Goal: Task Accomplishment & Management: Complete application form

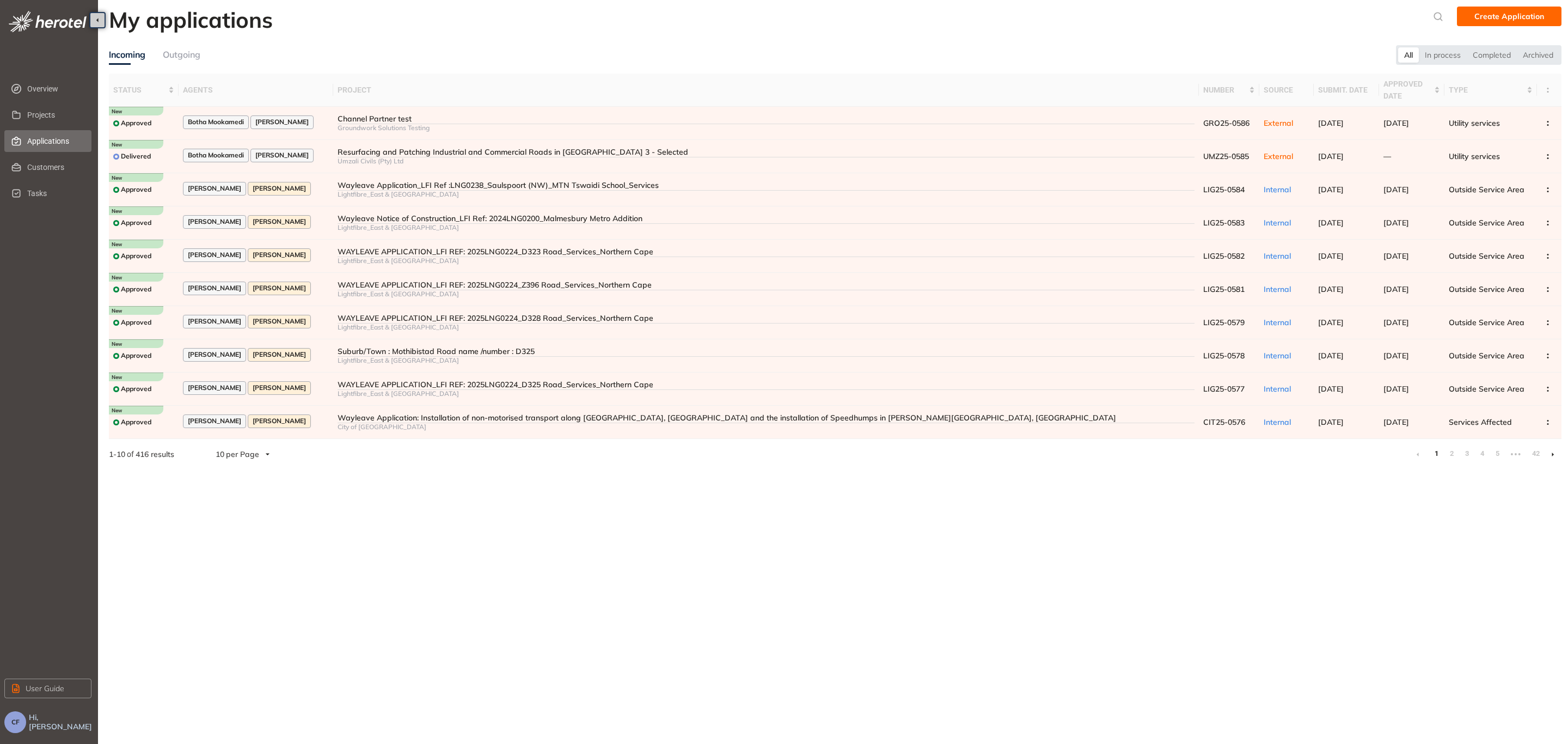
click at [57, 134] on span "Applications" at bounding box center [55, 141] width 55 height 22
click at [384, 161] on div "Umzali Civils (Pty) Ltd" at bounding box center [765, 161] width 856 height 8
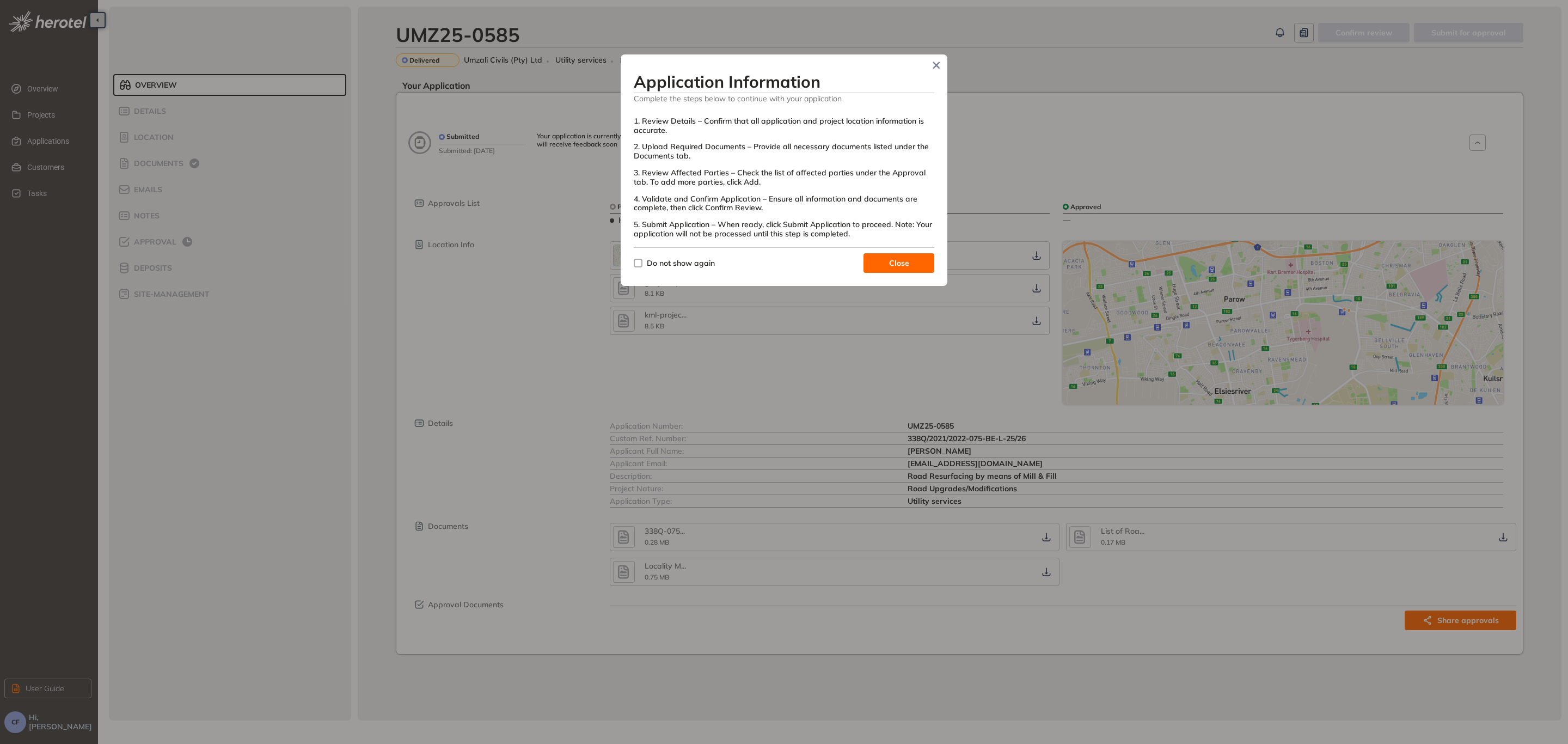
click at [905, 264] on span "Close" at bounding box center [899, 263] width 20 height 12
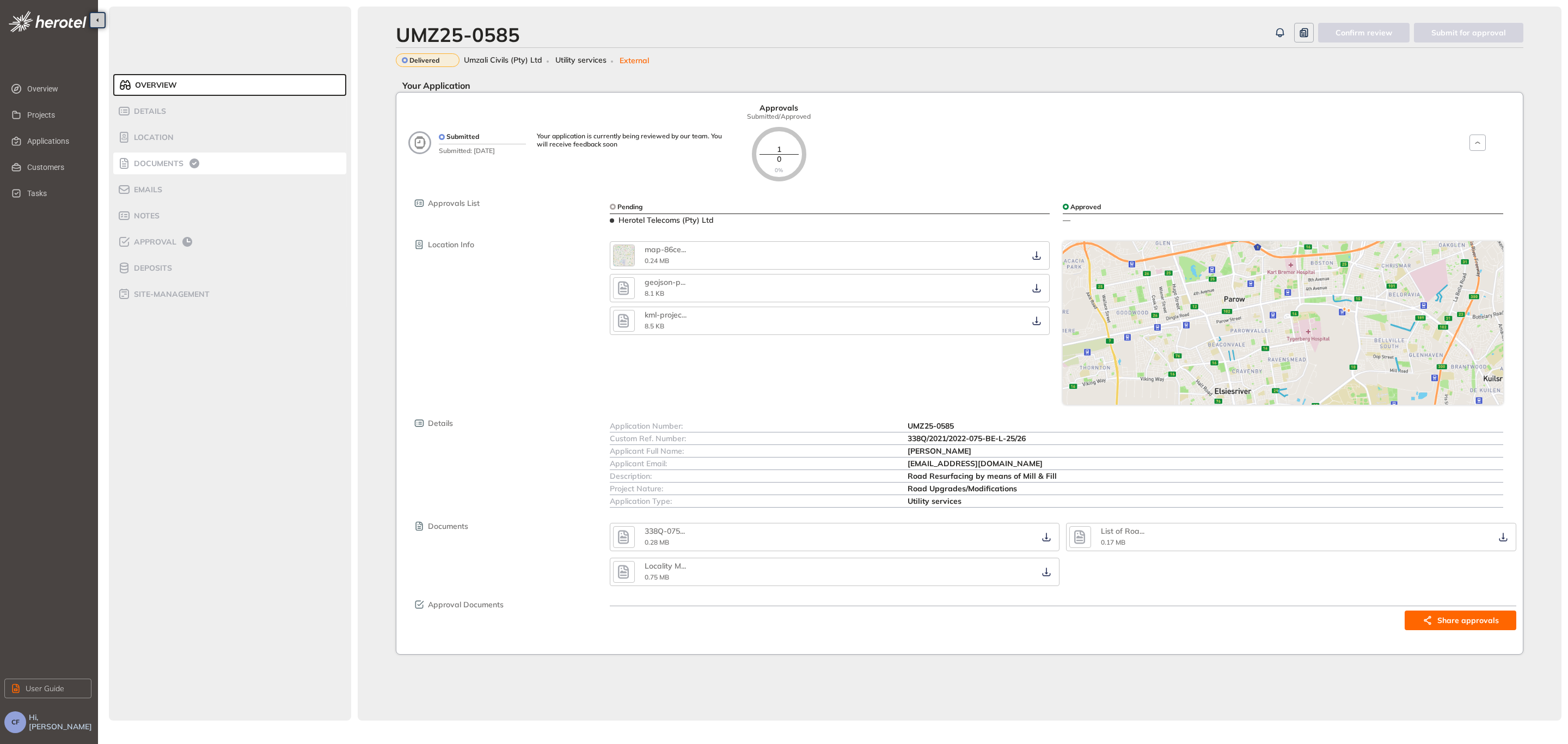
click at [144, 163] on span "Documents" at bounding box center [157, 163] width 53 height 10
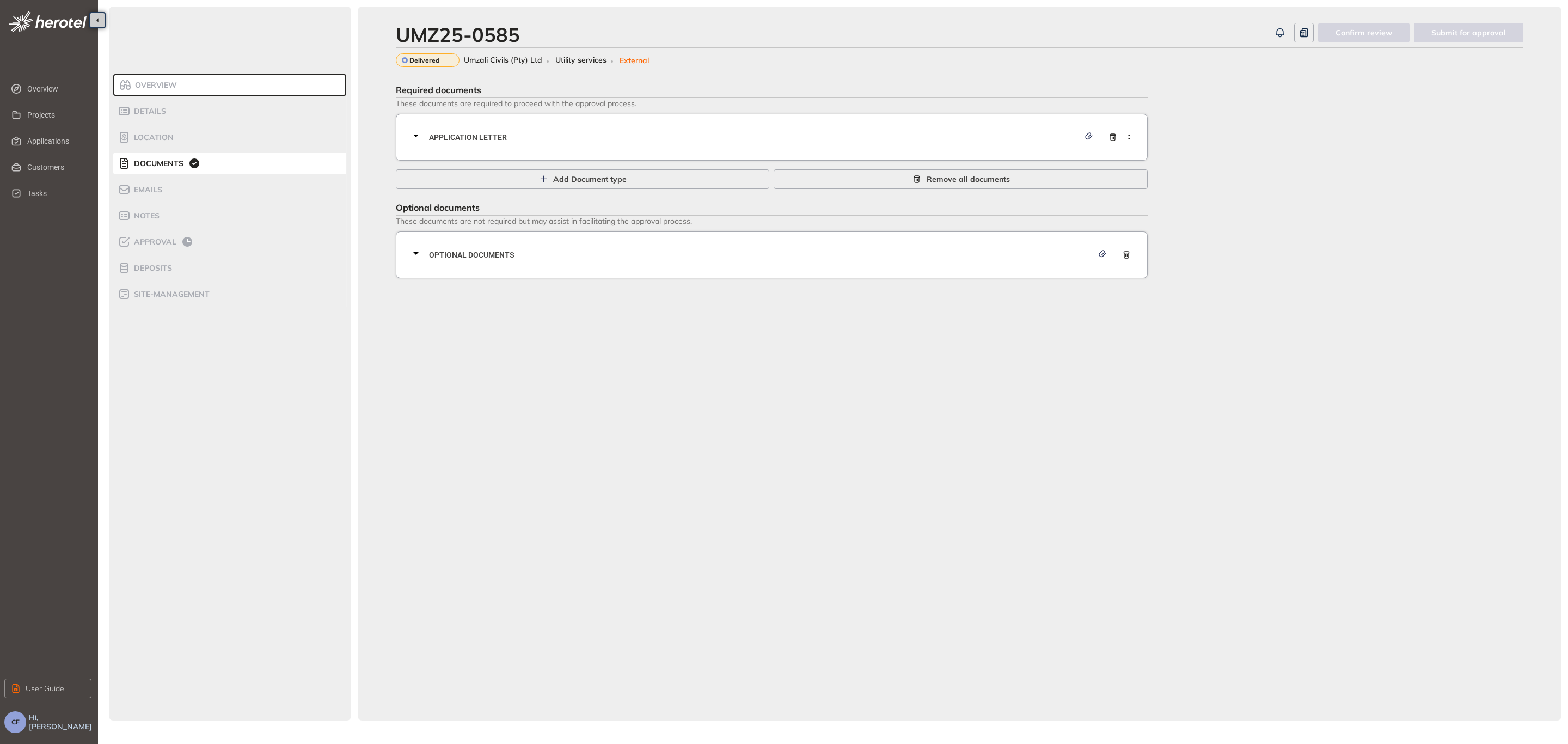
click at [553, 137] on span "Application letter" at bounding box center [754, 137] width 650 height 12
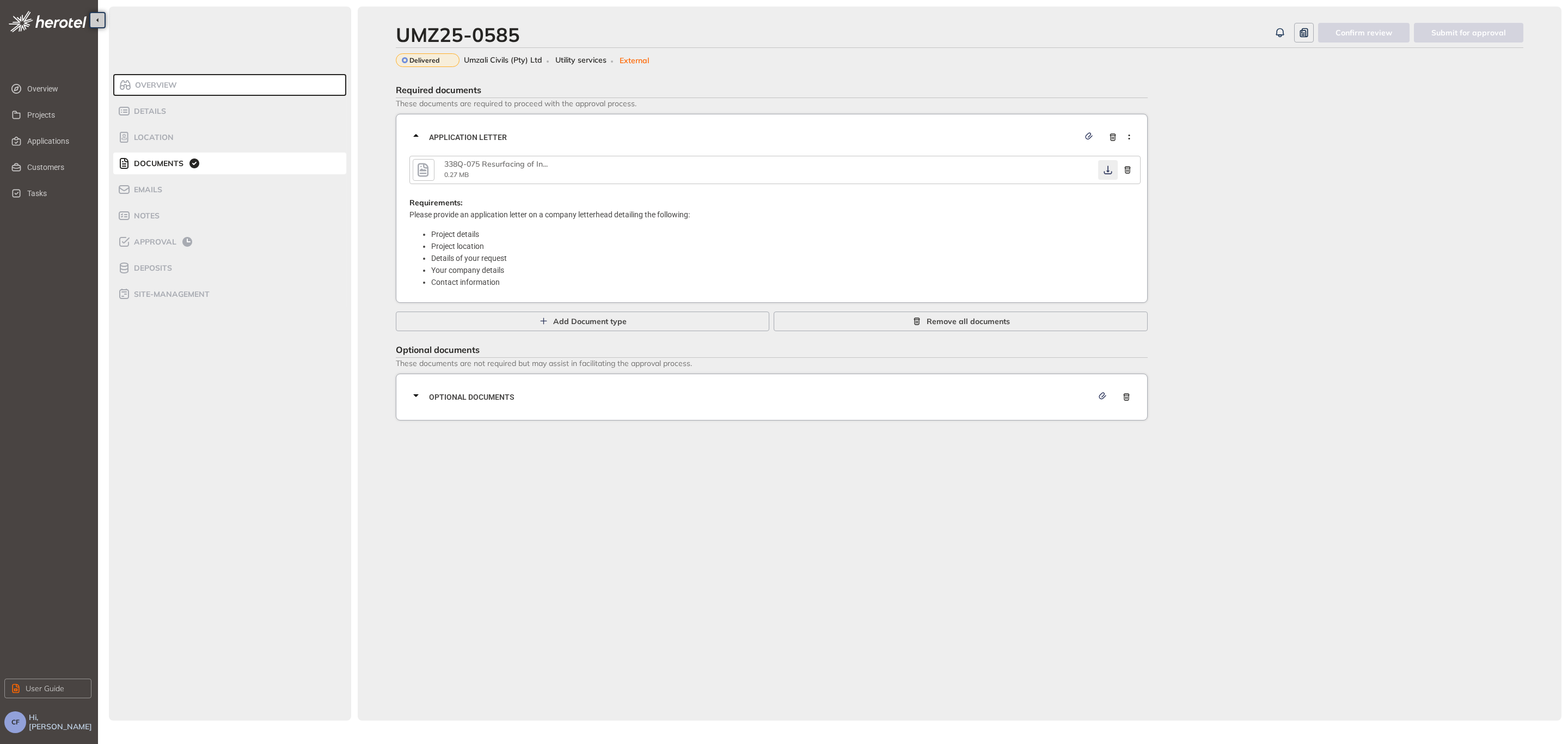
click at [1106, 168] on icon "button" at bounding box center [1108, 170] width 11 height 9
click at [861, 397] on span "Optional documents" at bounding box center [761, 397] width 664 height 12
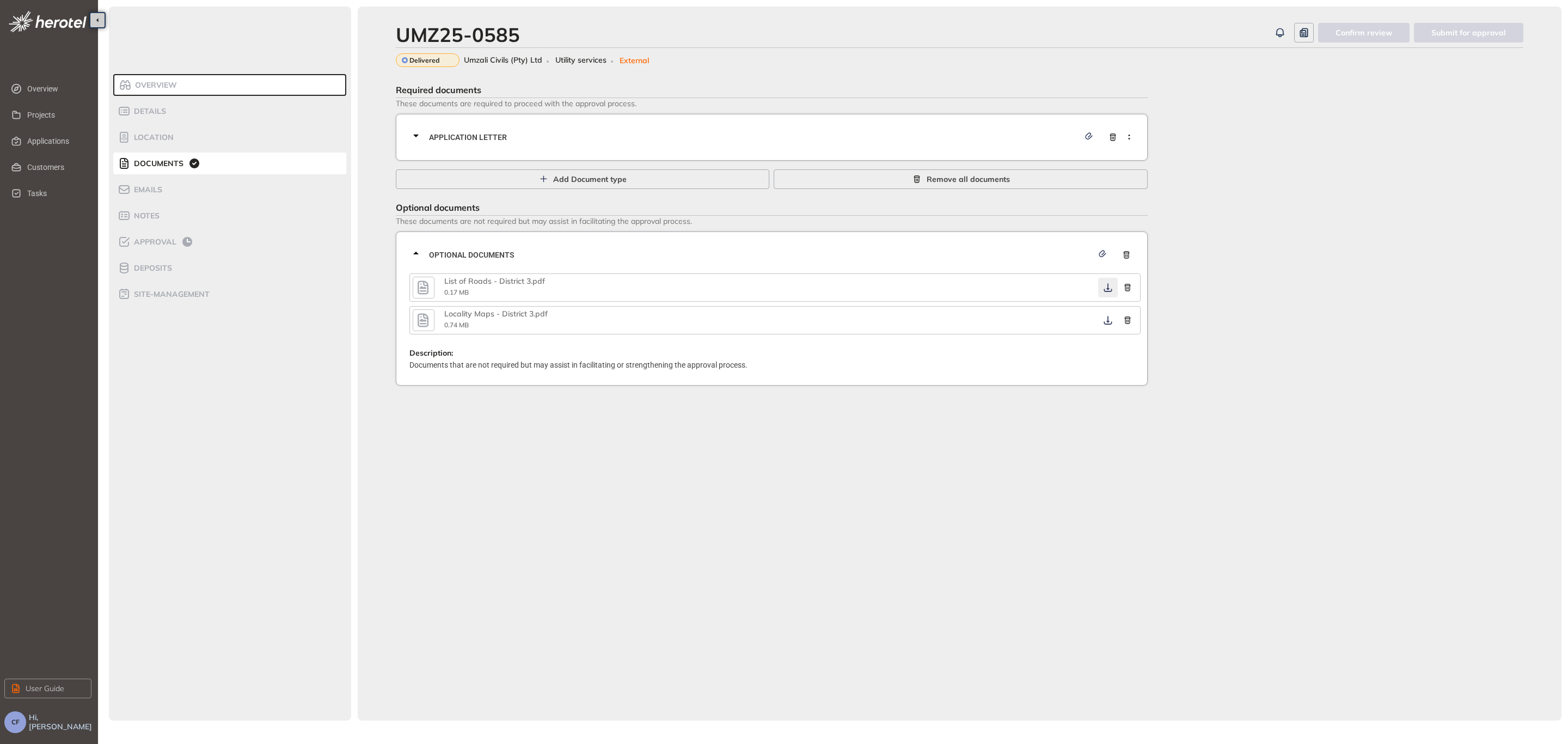
click at [1106, 286] on icon "button" at bounding box center [1108, 288] width 11 height 9
click at [1112, 322] on icon "button" at bounding box center [1108, 320] width 11 height 9
click at [163, 243] on span "Approval" at bounding box center [154, 242] width 46 height 10
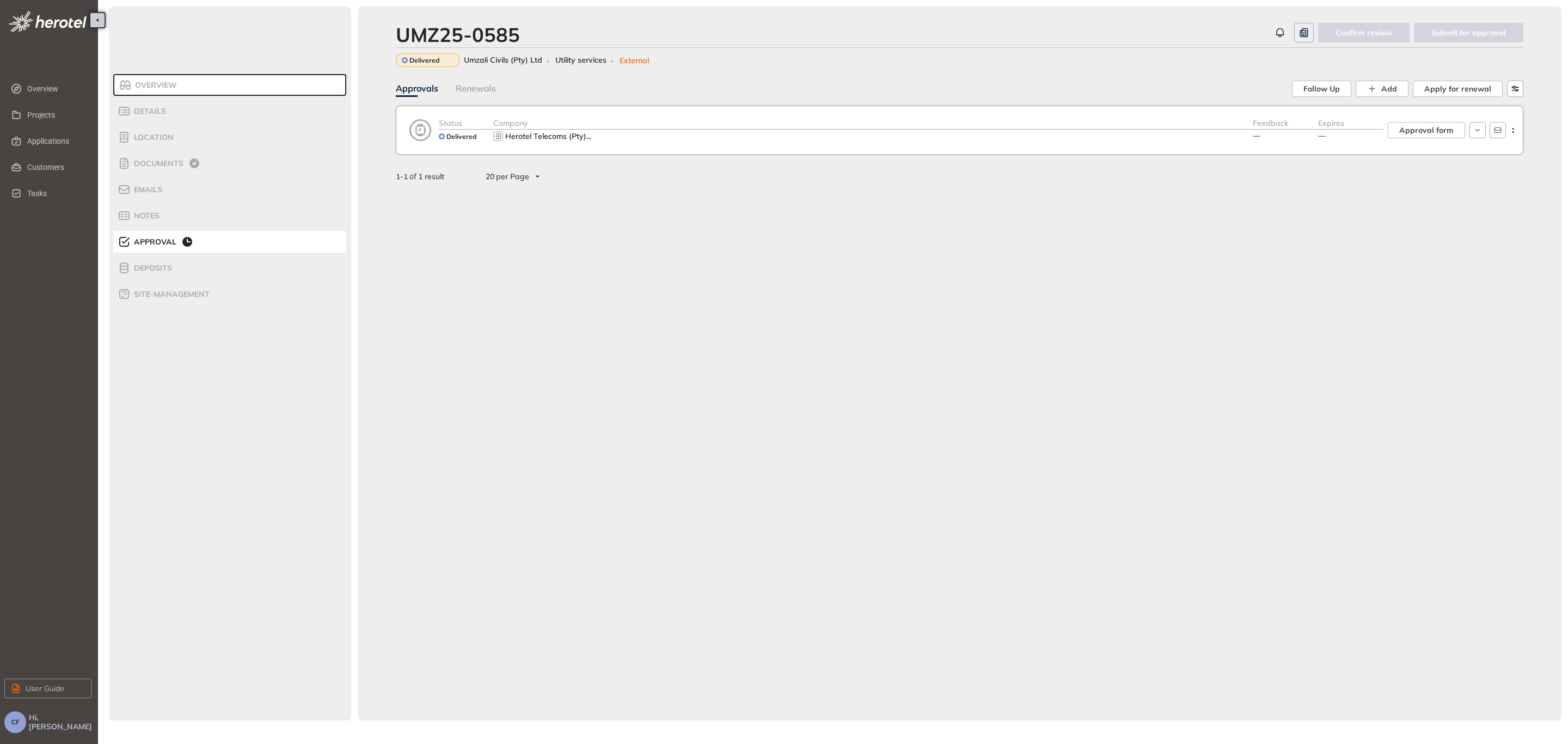
click at [943, 126] on div "Company" at bounding box center [872, 124] width 759 height 13
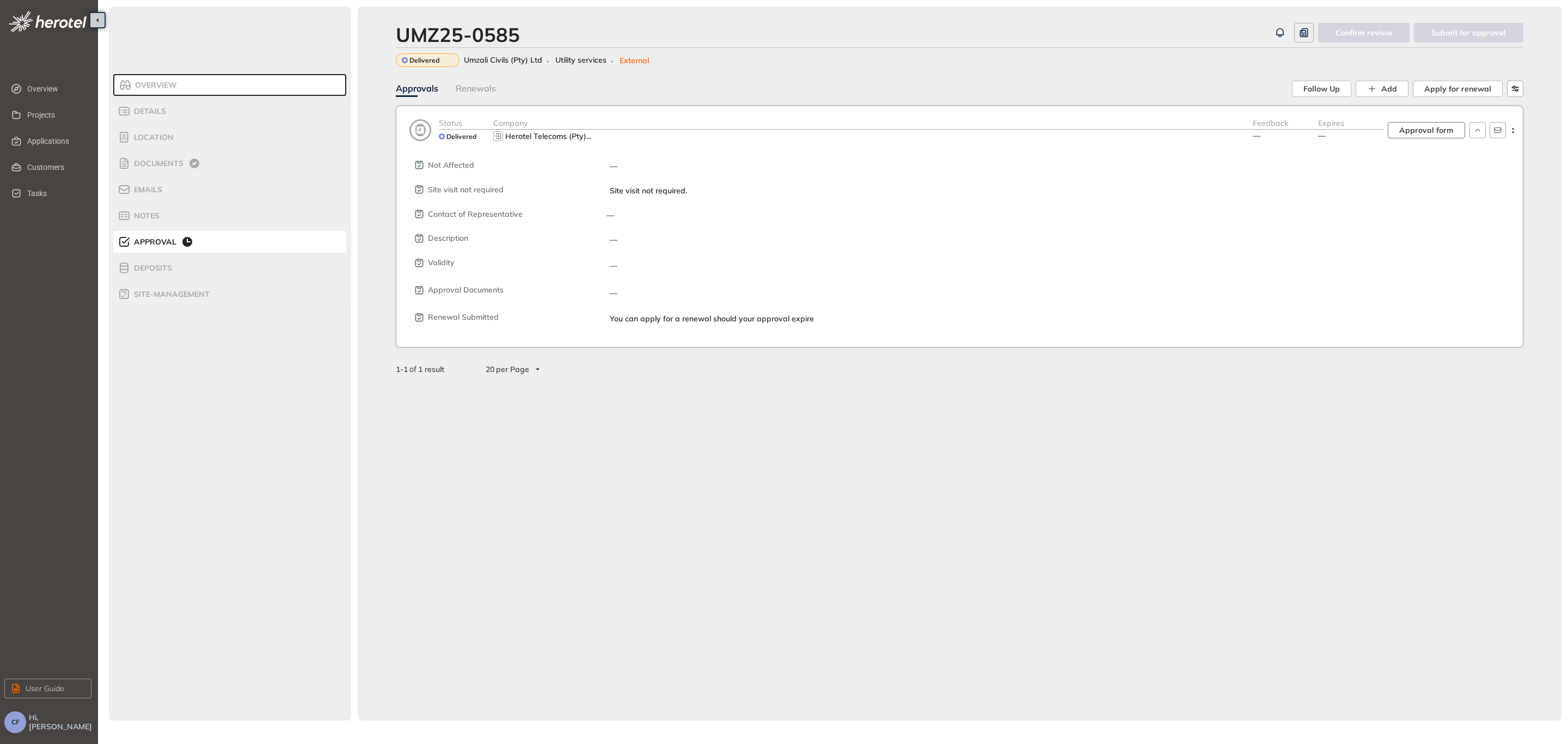
click at [1416, 132] on span "Approval form" at bounding box center [1426, 130] width 54 height 12
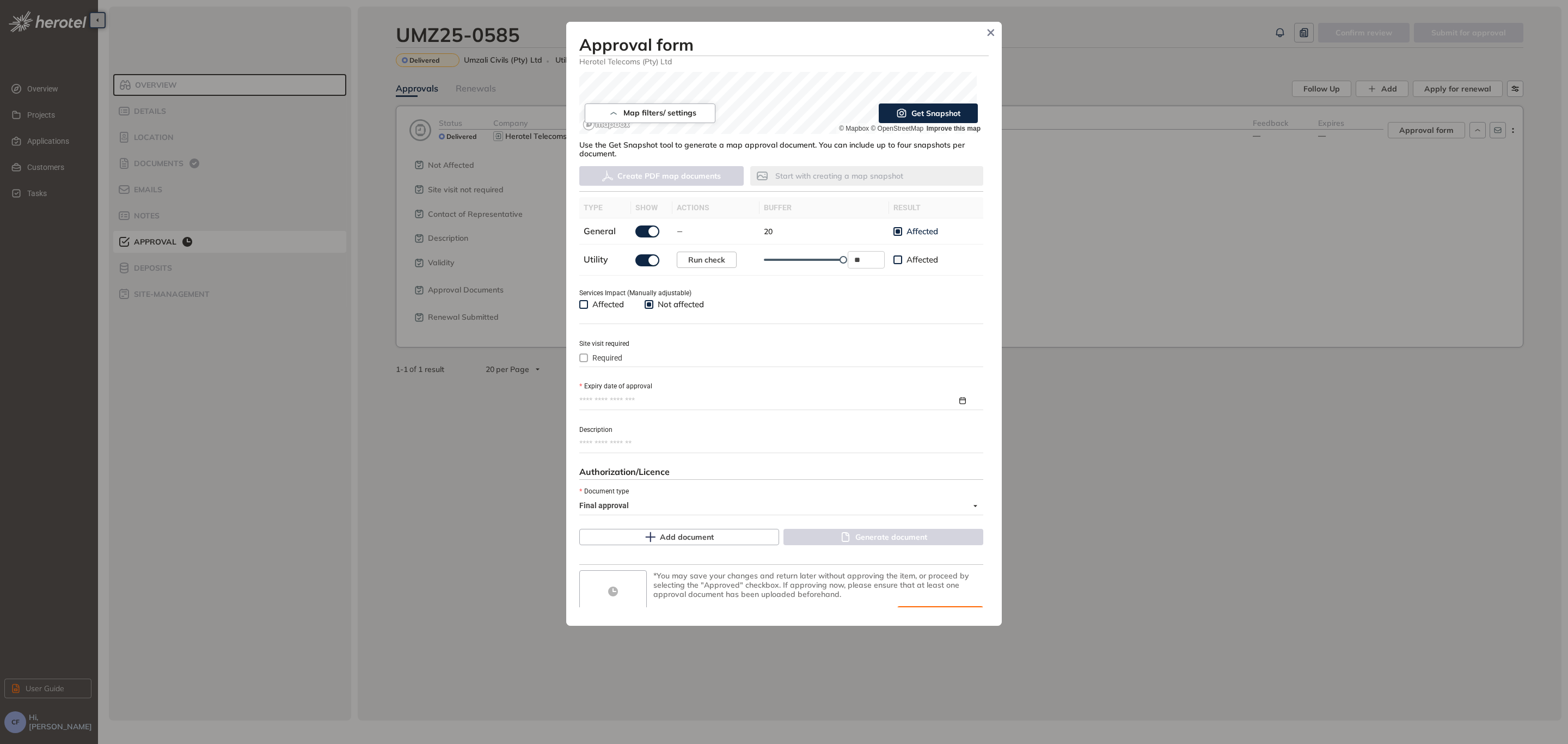
scroll to position [245, 0]
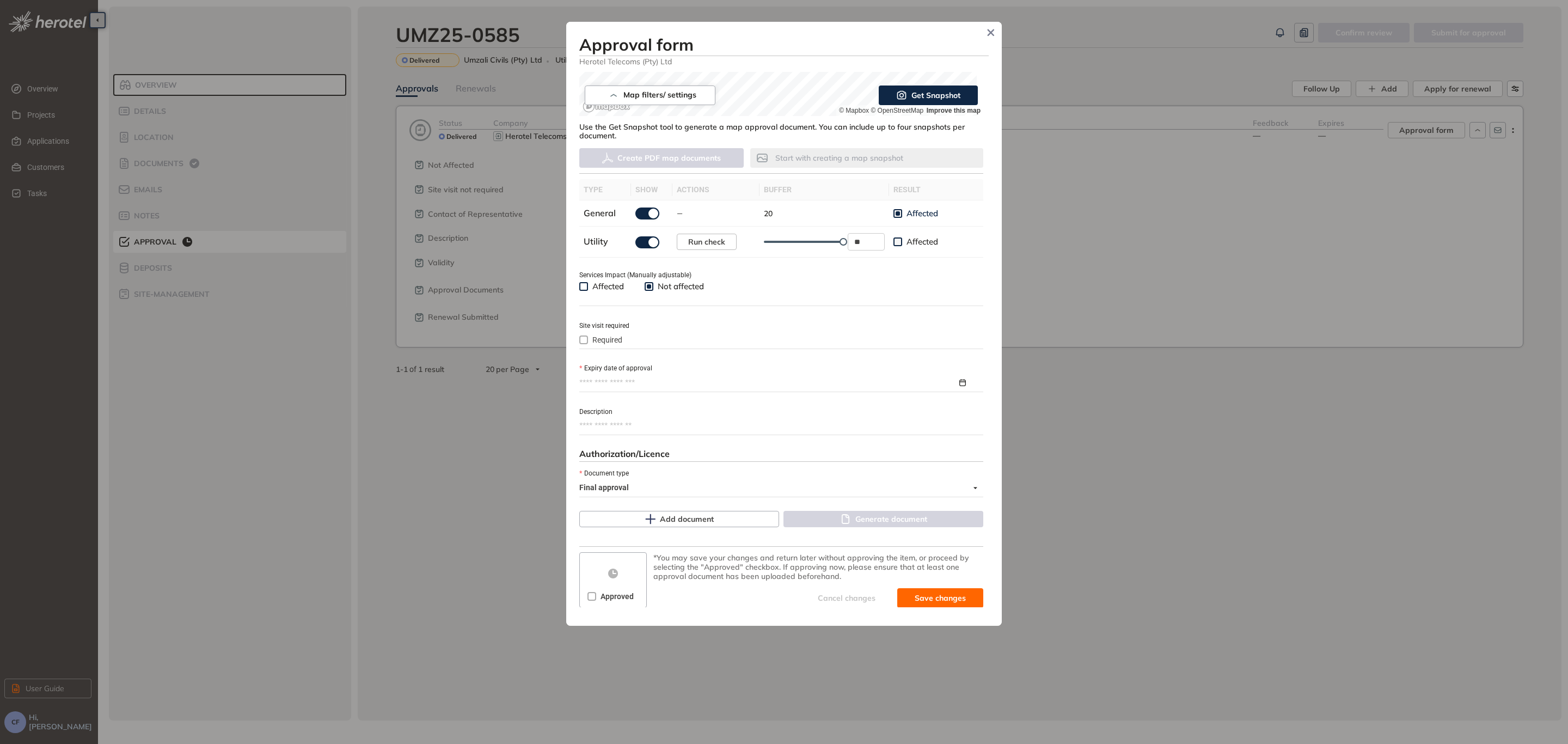
click at [679, 377] on input "Expiry date of approval" at bounding box center [768, 383] width 377 height 12
click at [754, 408] on button "button" at bounding box center [757, 409] width 12 height 22
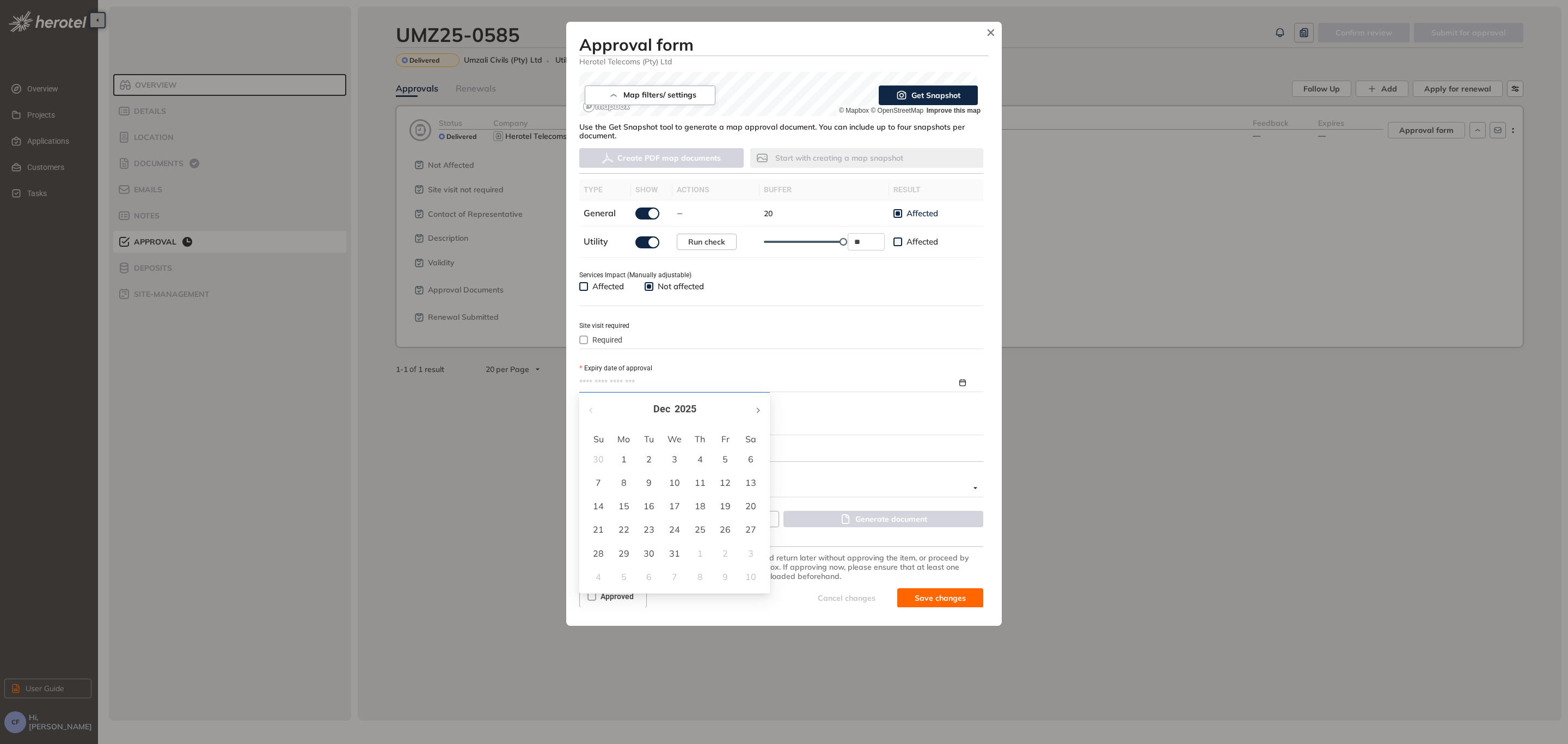
click at [754, 408] on button "button" at bounding box center [757, 409] width 12 height 22
type input "**********"
click at [750, 482] on div "14" at bounding box center [751, 482] width 13 height 13
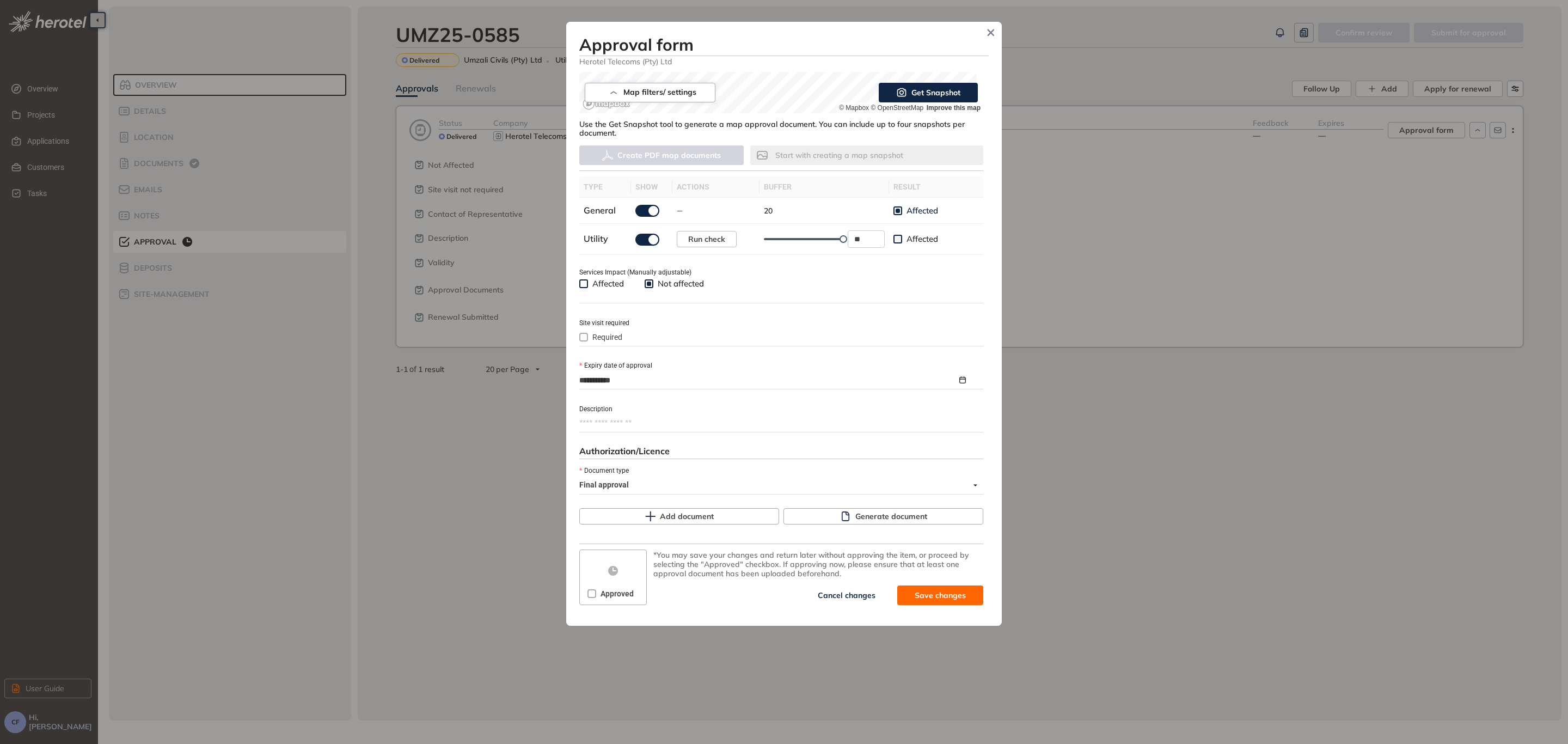
scroll to position [249, 0]
click at [855, 512] on span "Generate document" at bounding box center [891, 514] width 72 height 12
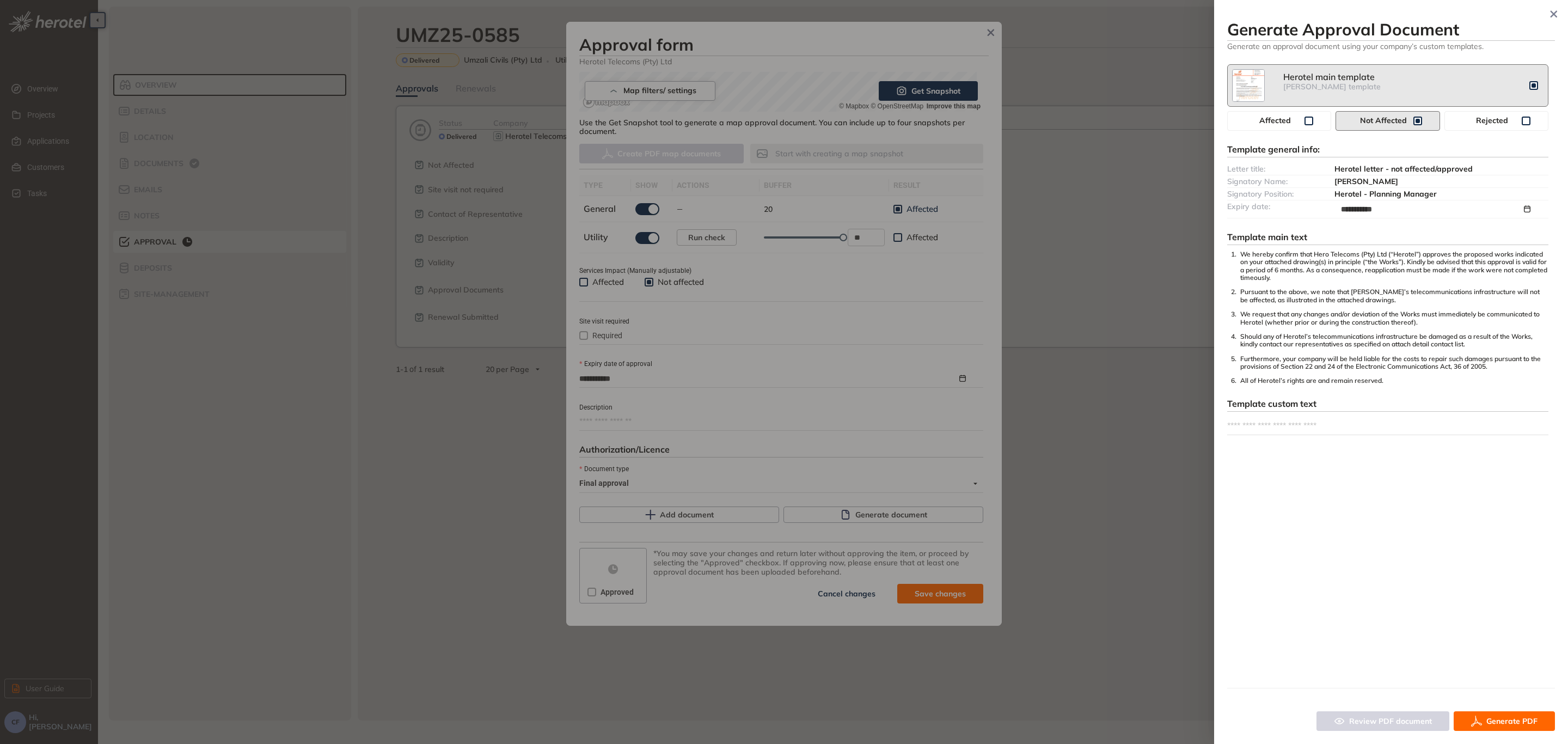
click at [1497, 718] on span "Generate PDF" at bounding box center [1511, 721] width 51 height 12
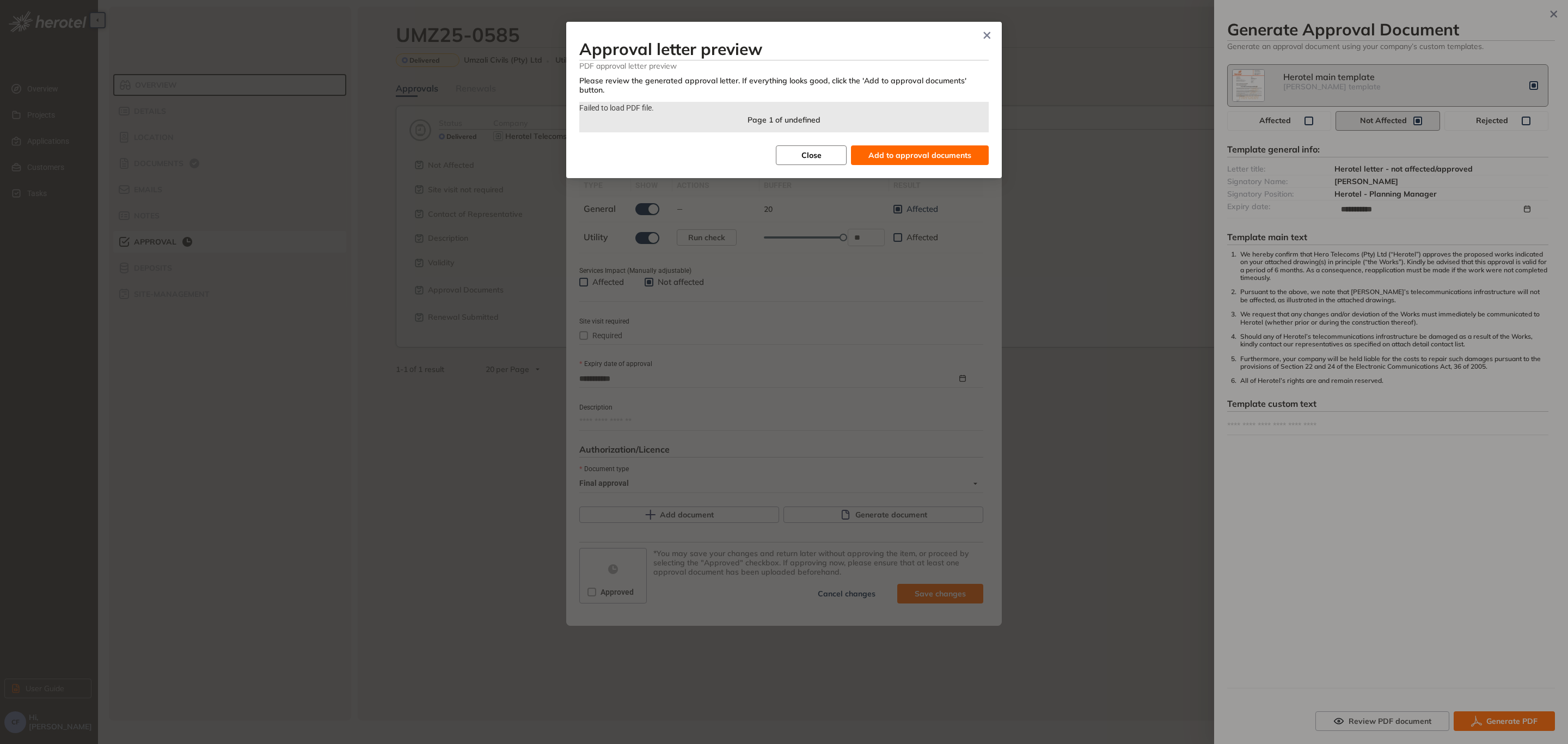
click at [815, 149] on span "Close" at bounding box center [812, 155] width 20 height 12
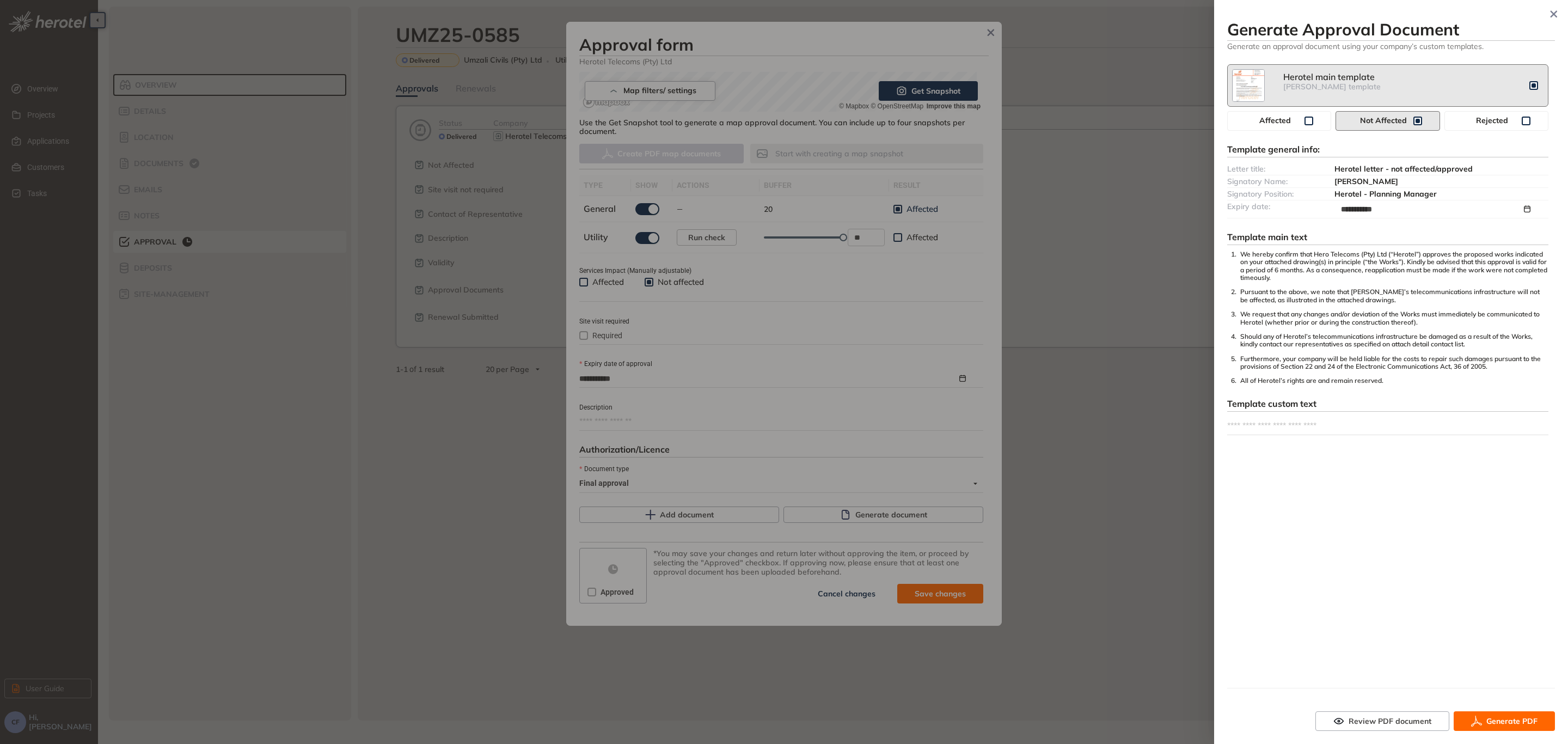
click at [1492, 716] on span "Generate PDF" at bounding box center [1511, 721] width 51 height 12
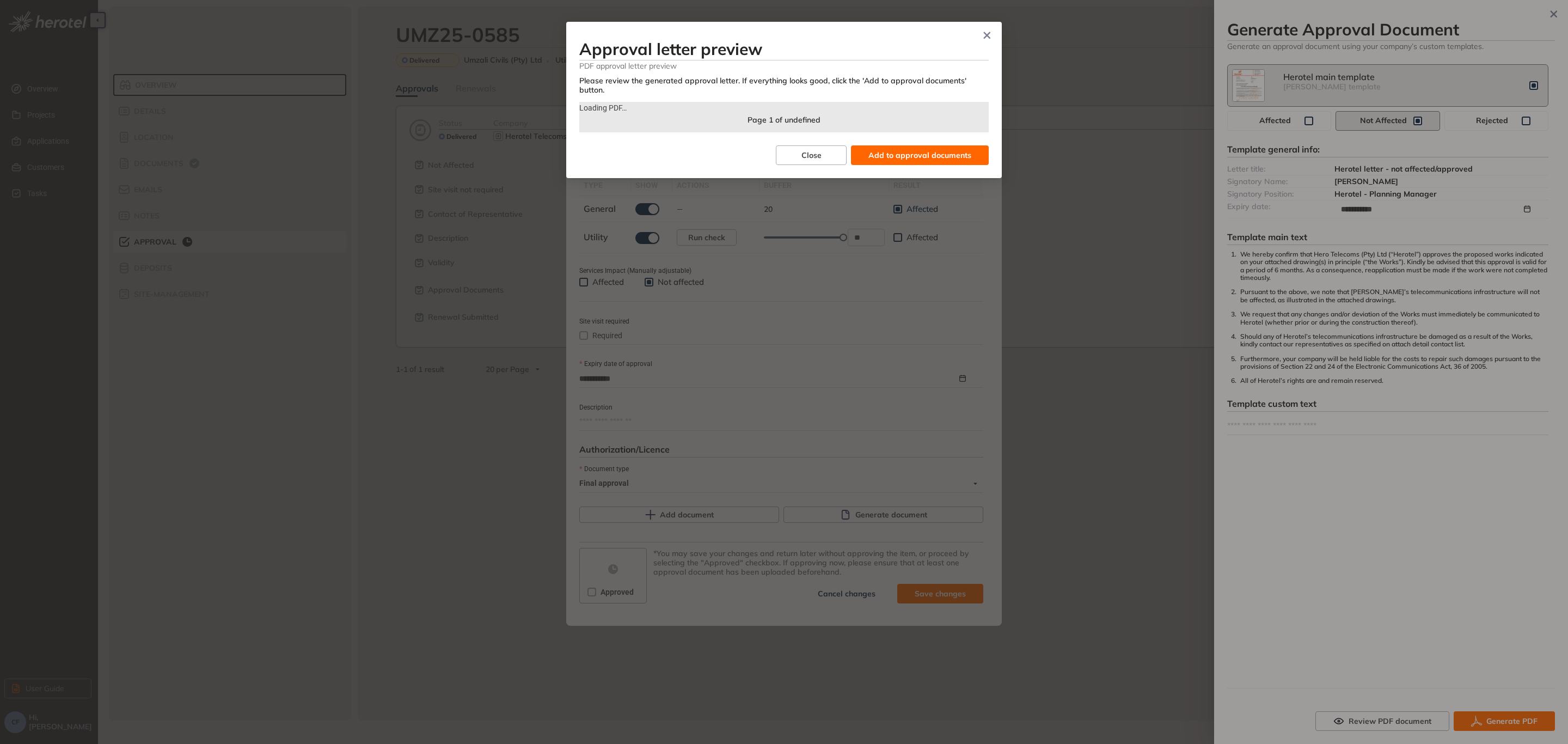
click at [938, 149] on span "Add to approval documents" at bounding box center [920, 155] width 103 height 12
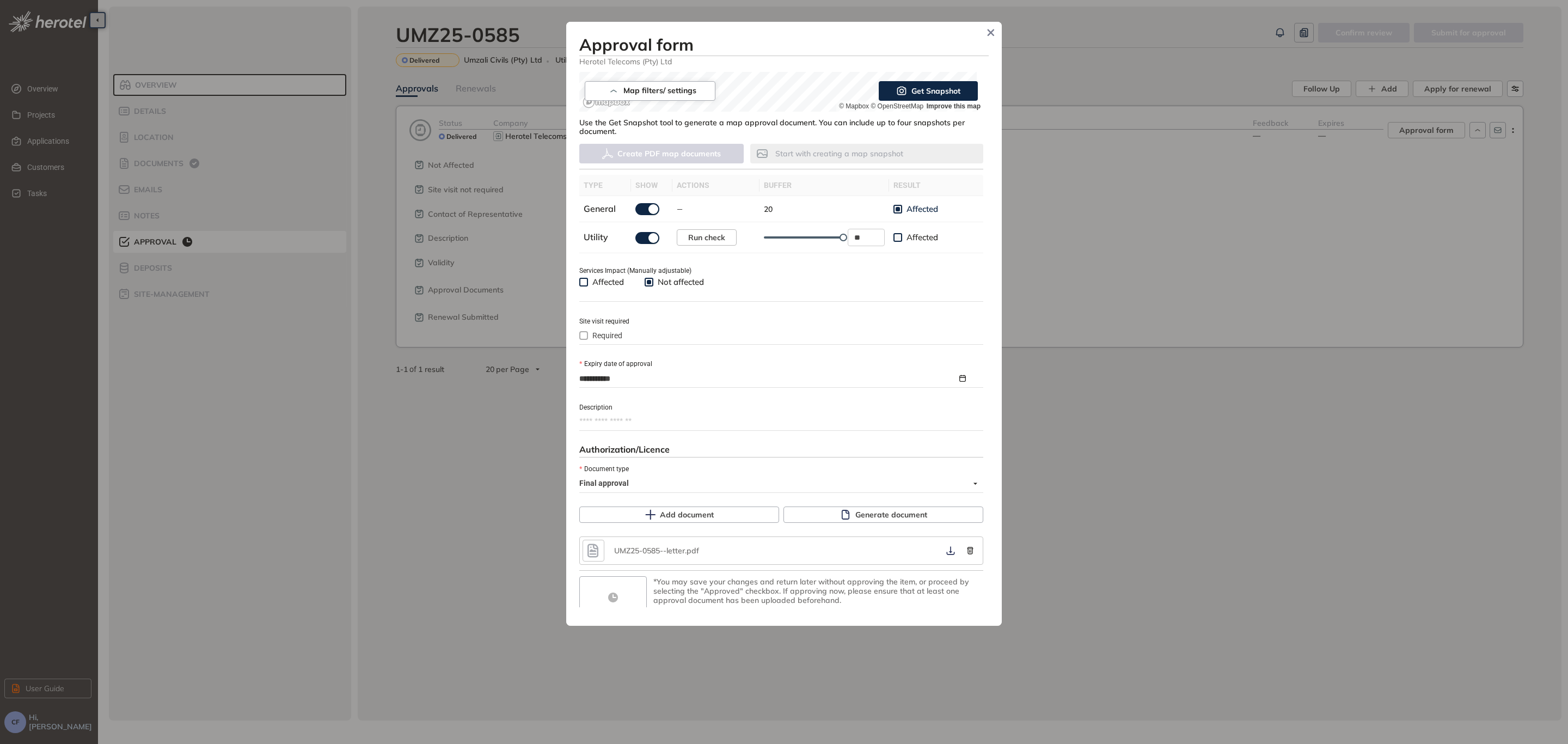
click at [599, 542] on icon "button" at bounding box center [593, 551] width 17 height 20
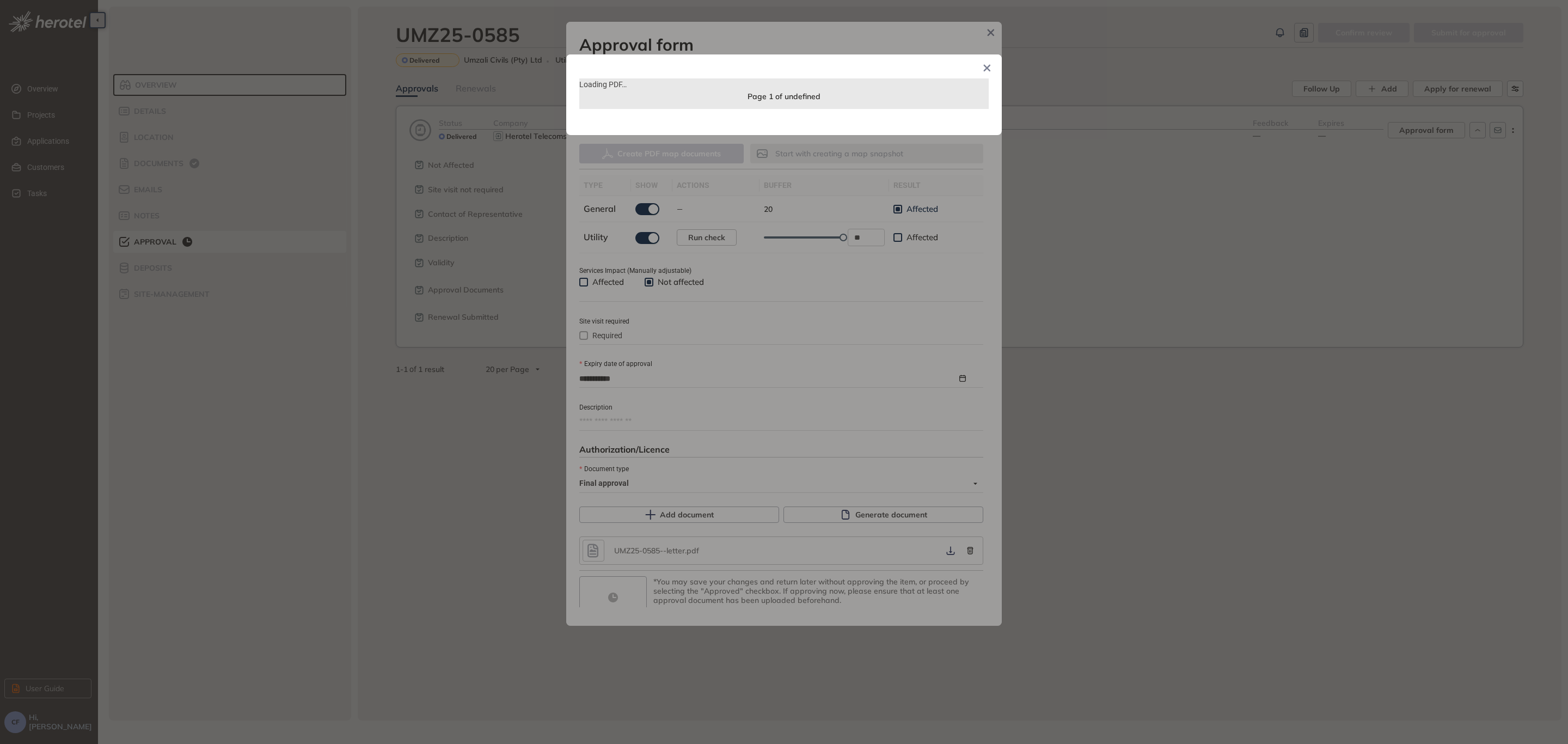
click at [992, 71] on span "Close" at bounding box center [987, 69] width 29 height 29
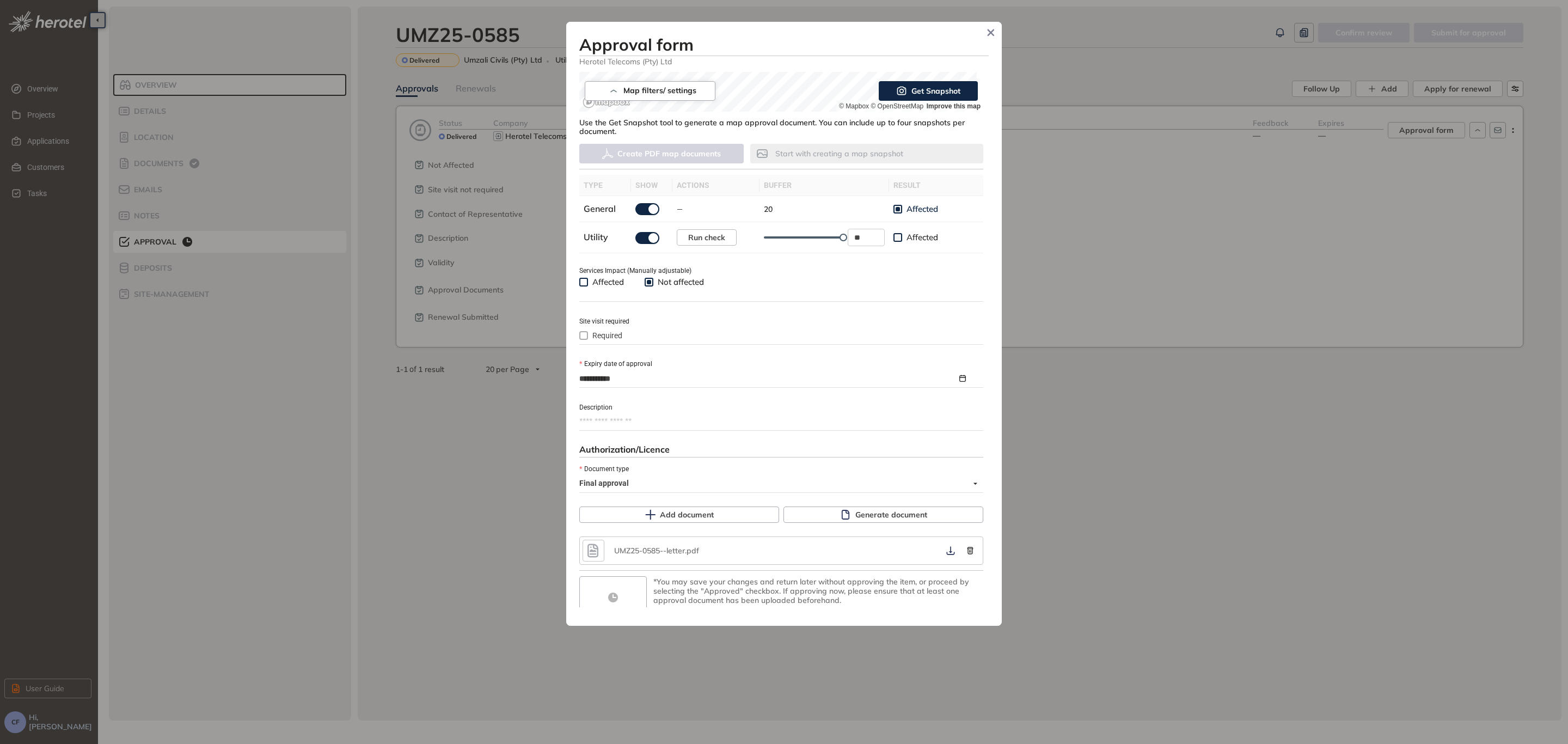
click at [584, 551] on button "button" at bounding box center [593, 551] width 22 height 22
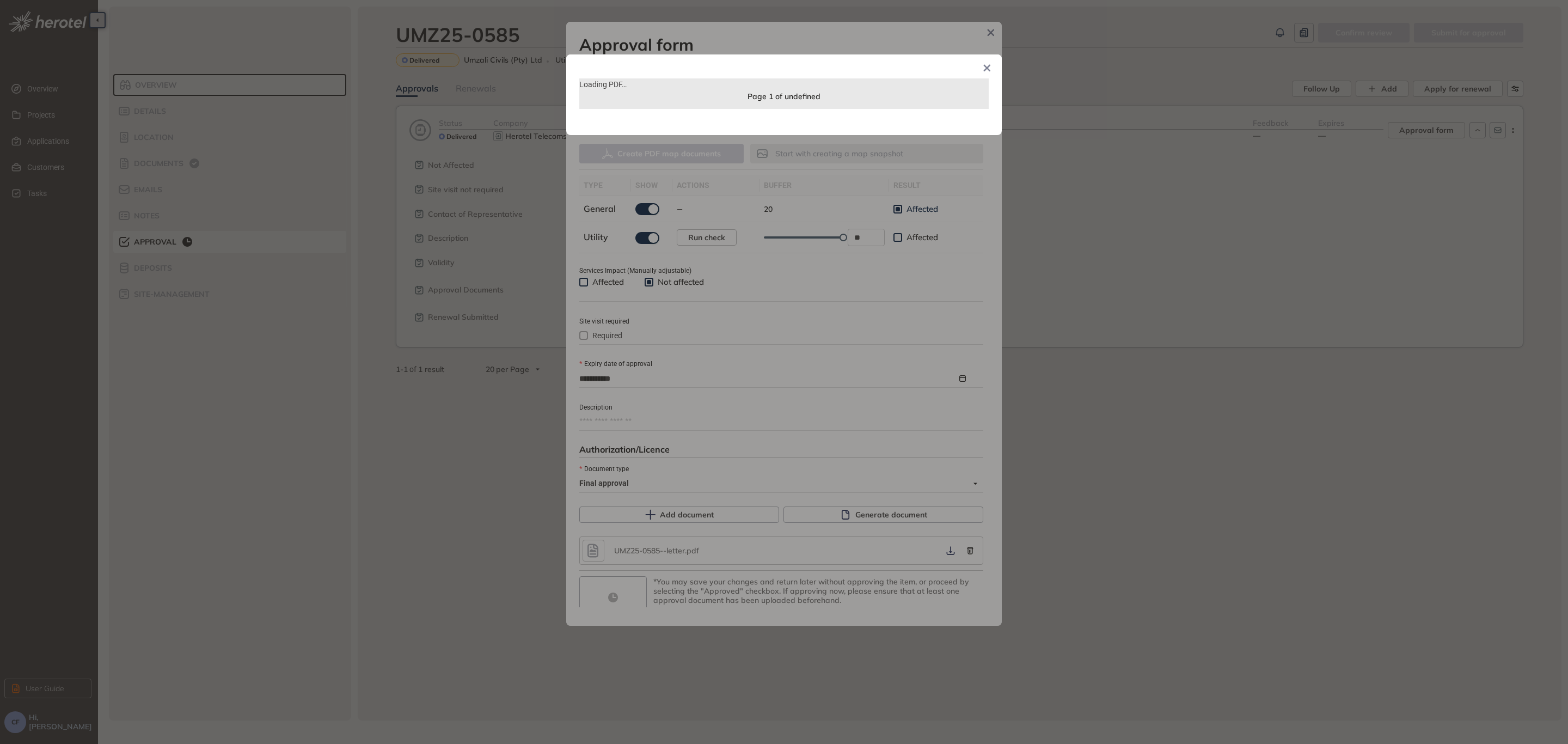
click at [987, 68] on icon "Close" at bounding box center [987, 68] width 7 height 7
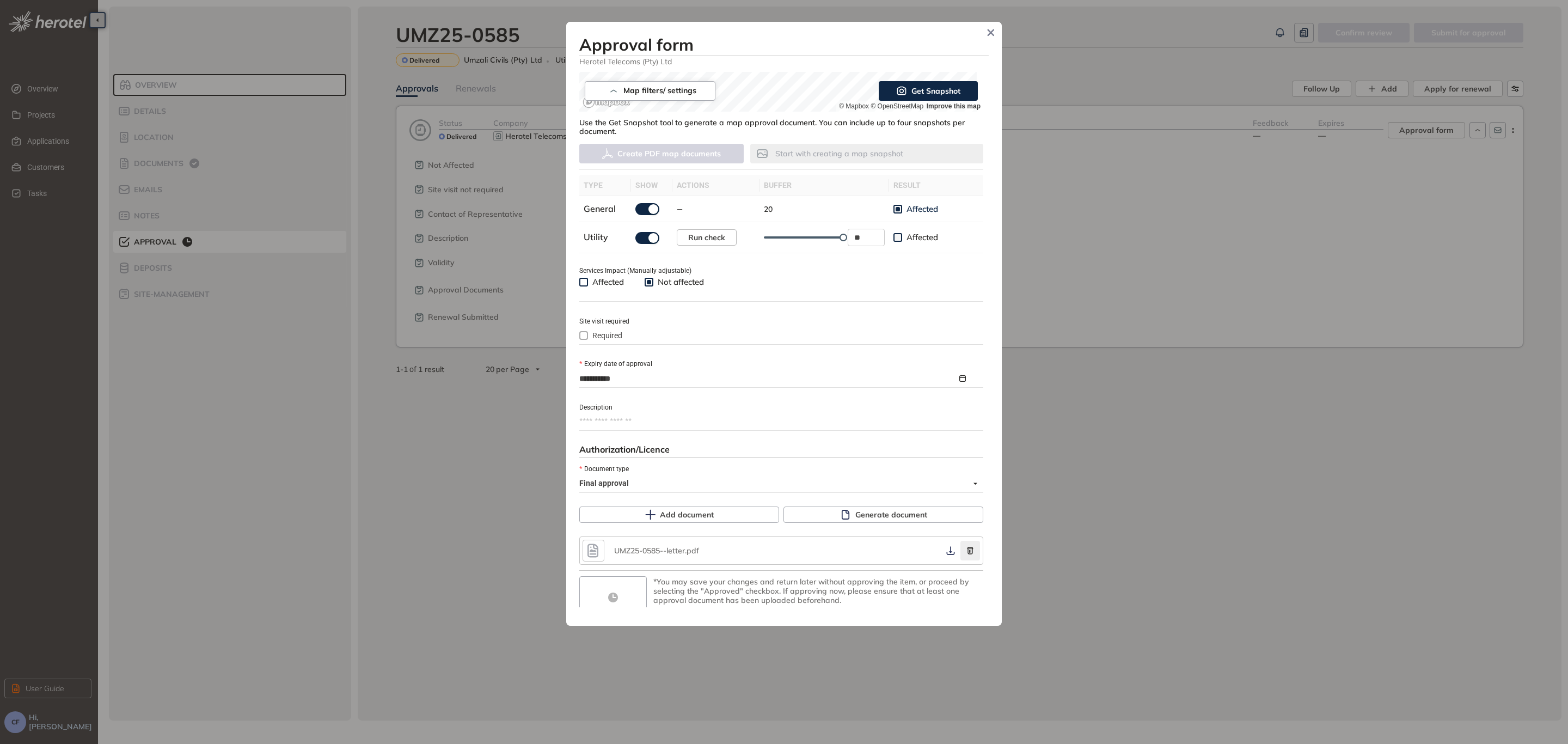
click at [967, 547] on icon "button" at bounding box center [970, 551] width 6 height 7
click at [965, 547] on icon "button" at bounding box center [970, 551] width 11 height 8
click at [685, 553] on div "UMZ25-0585--letter.pdf" at bounding box center [668, 551] width 109 height 10
drag, startPoint x: 759, startPoint y: 441, endPoint x: 772, endPoint y: 431, distance: 16.4
click at [761, 441] on div "**********" at bounding box center [784, 340] width 409 height 536
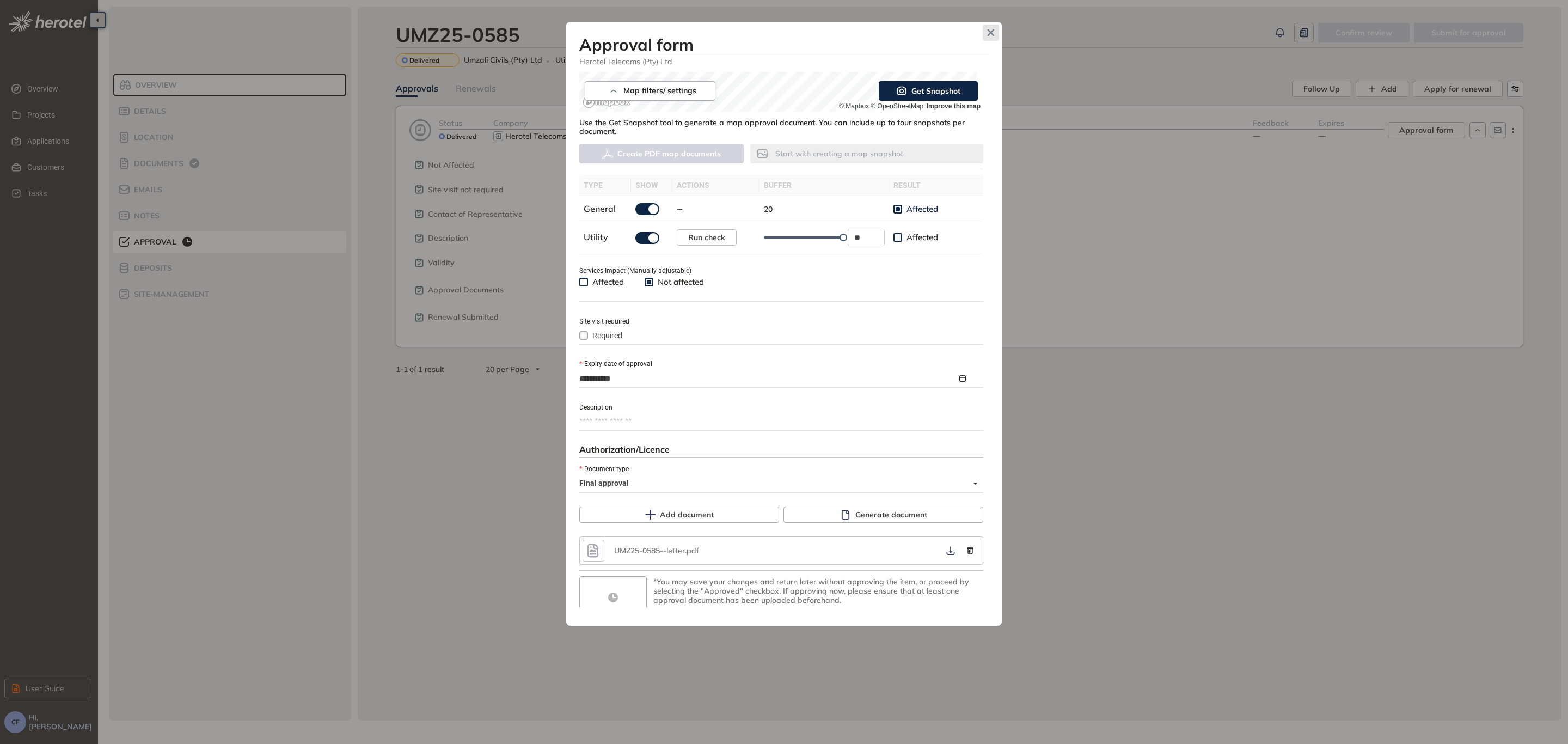
click at [992, 31] on icon "Close" at bounding box center [991, 33] width 7 height 7
type textarea "**********"
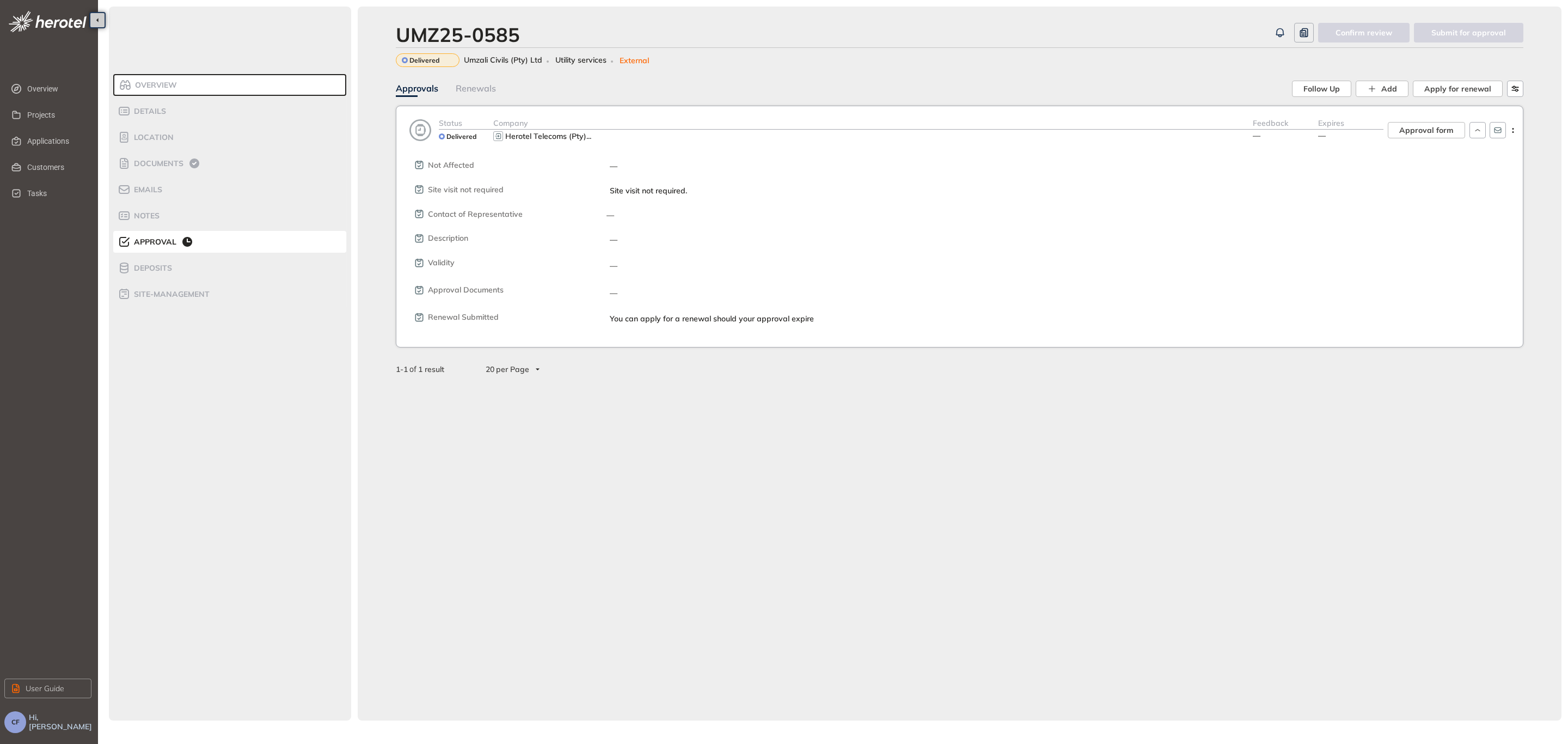
scroll to position [258, 0]
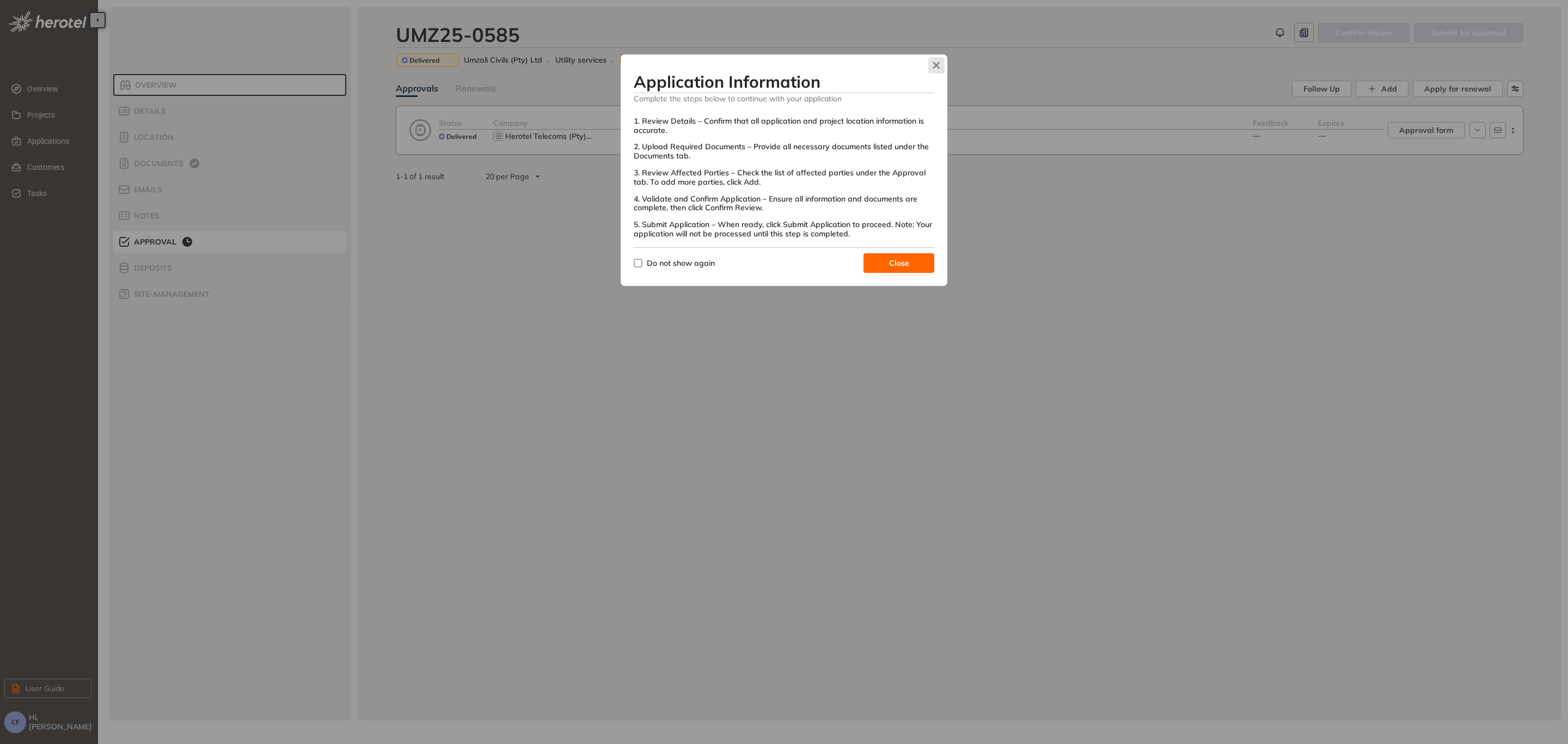
click at [932, 69] on icon "Close" at bounding box center [936, 65] width 8 height 8
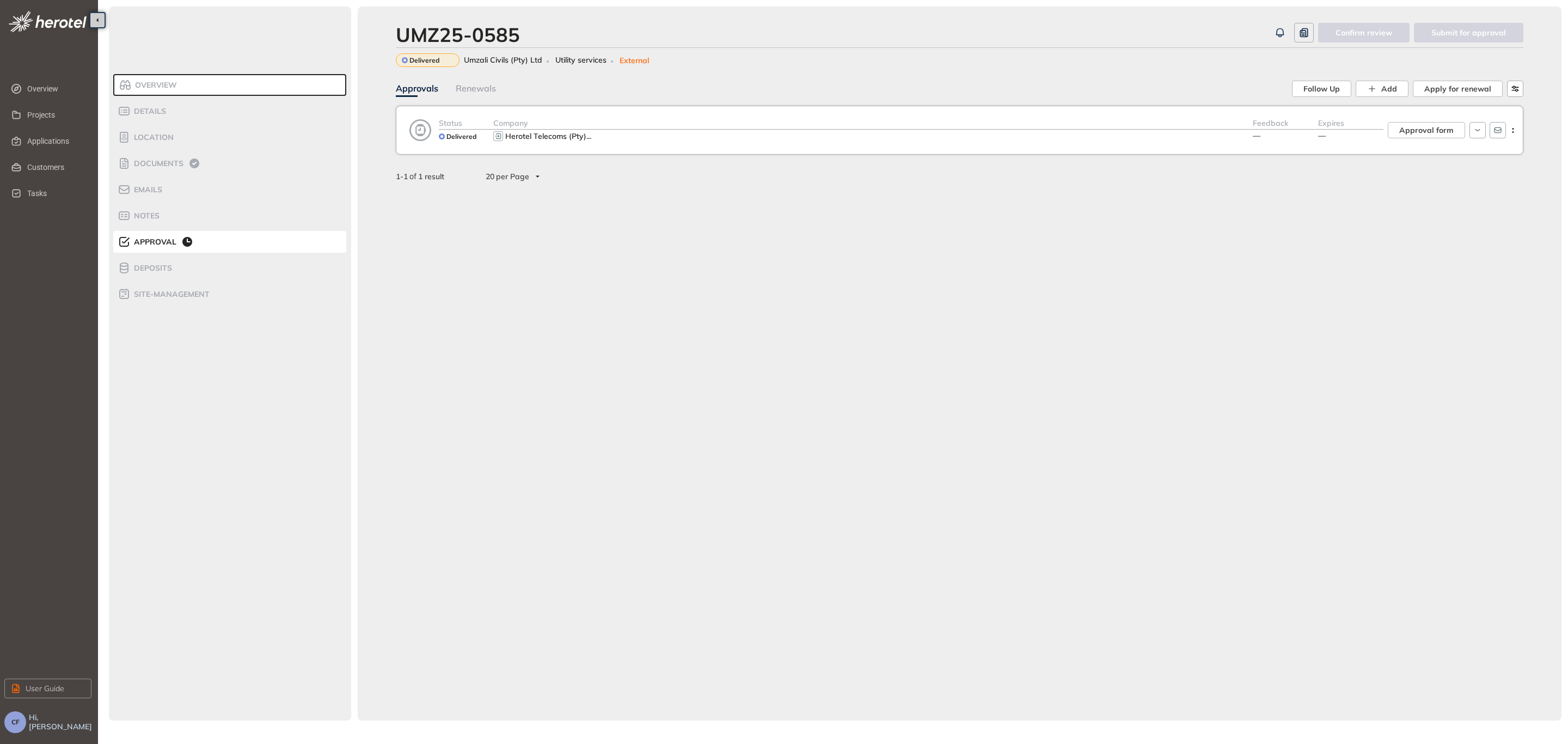
click at [170, 234] on li "Approval" at bounding box center [230, 242] width 233 height 22
click at [1421, 129] on span "Approval form" at bounding box center [1426, 130] width 54 height 12
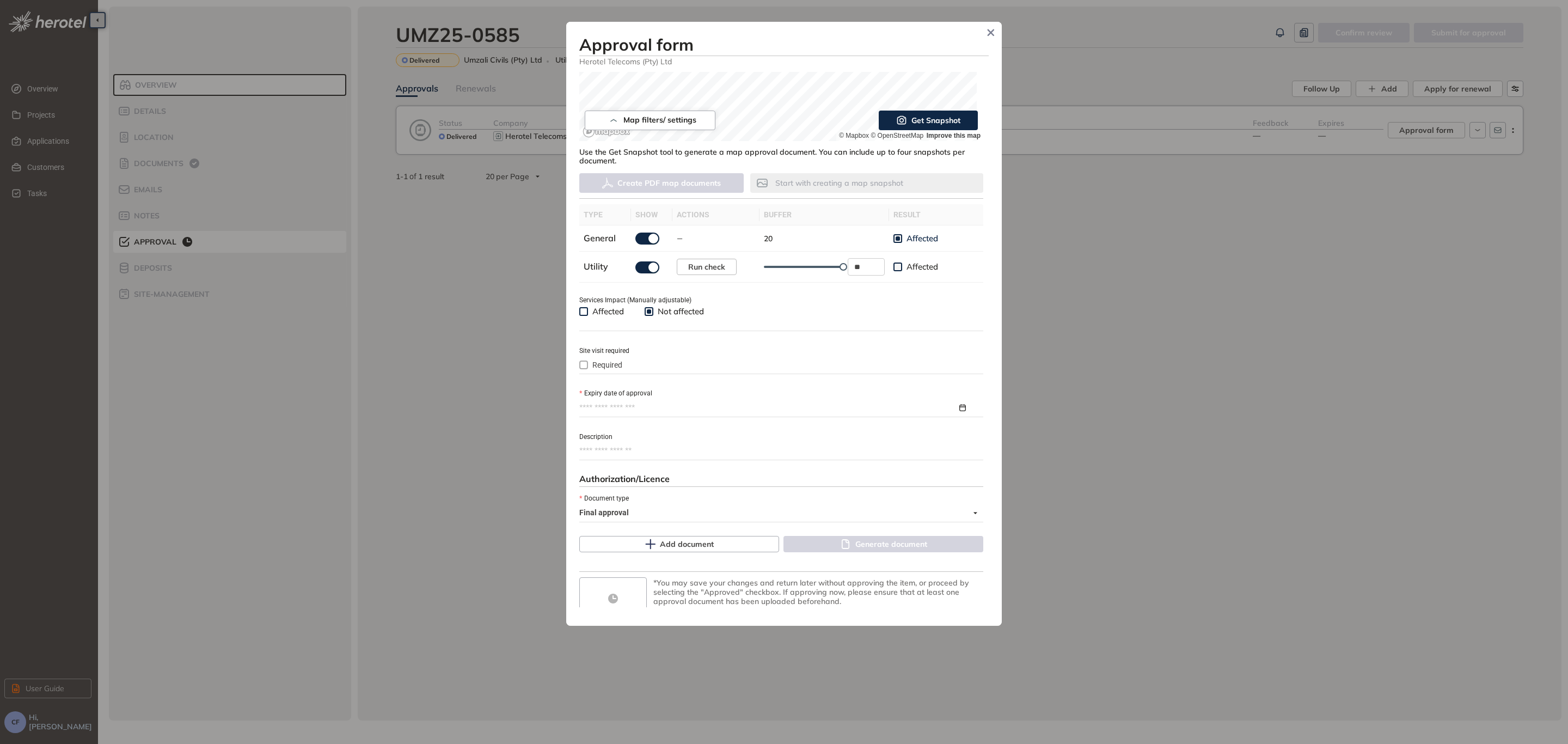
scroll to position [249, 0]
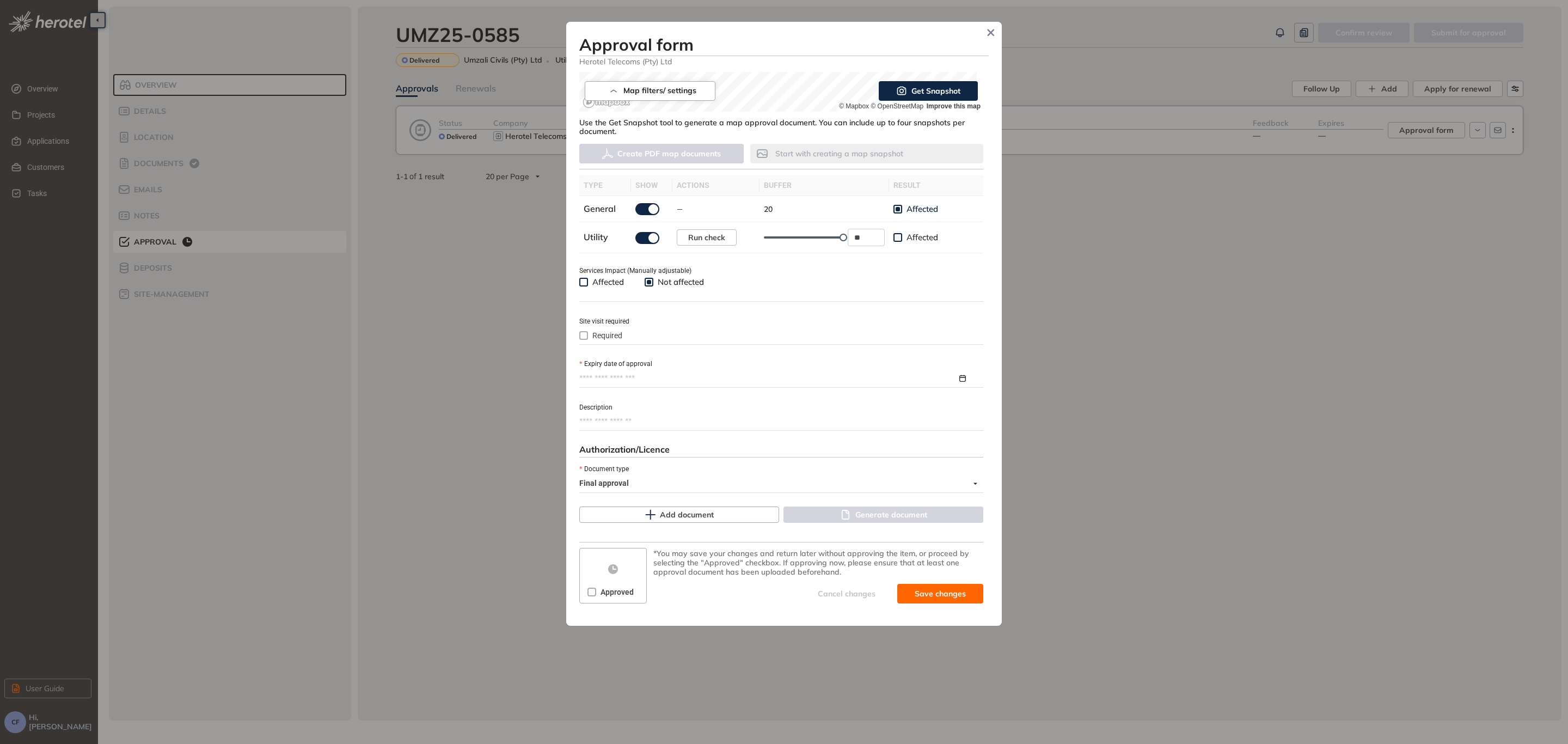
click at [686, 373] on input "Expiry date of approval" at bounding box center [768, 378] width 377 height 12
click at [758, 410] on button "button" at bounding box center [757, 405] width 12 height 22
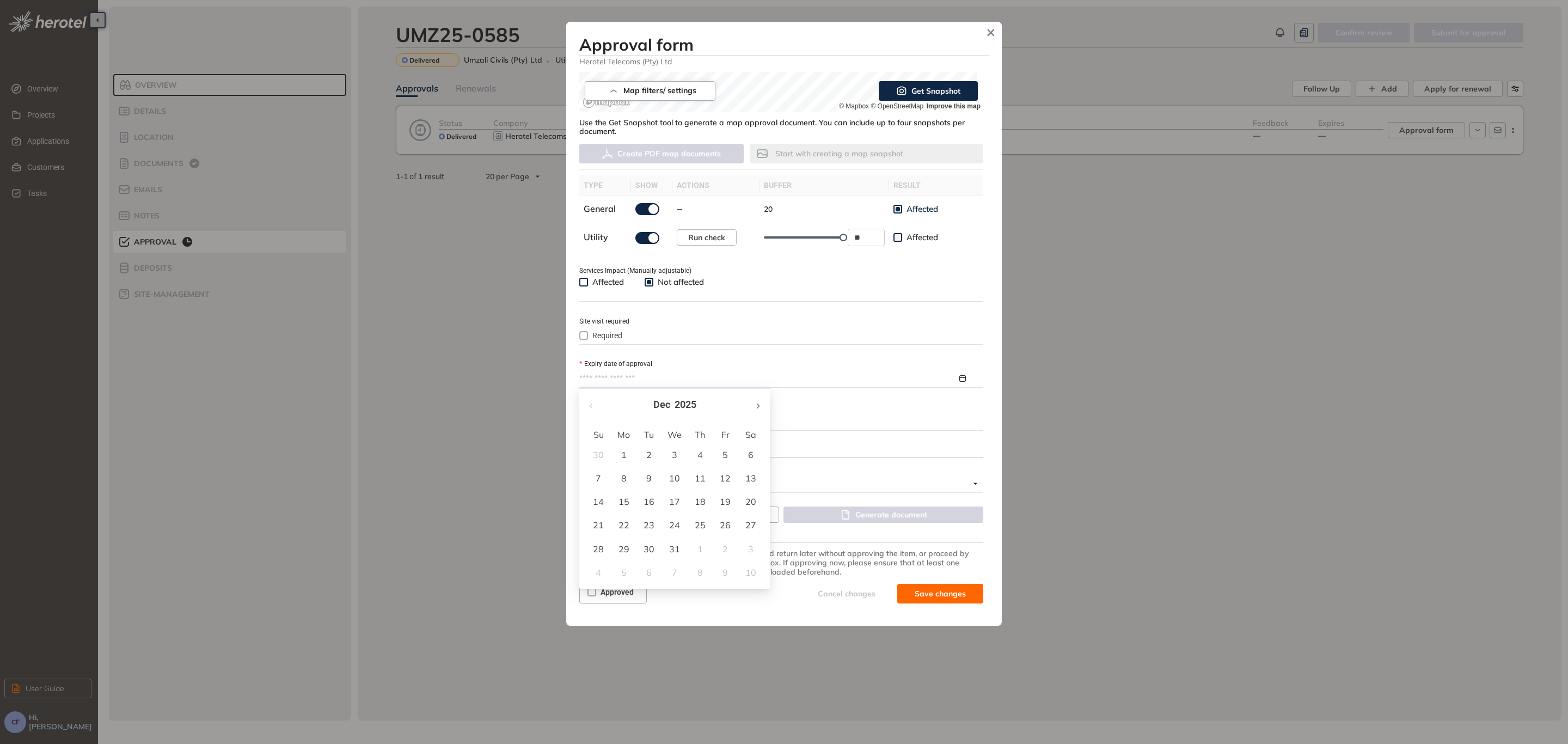
click at [758, 410] on button "button" at bounding box center [757, 405] width 12 height 22
click at [759, 408] on button "button" at bounding box center [757, 405] width 12 height 22
type input "**********"
click at [752, 480] on div "14" at bounding box center [751, 478] width 13 height 13
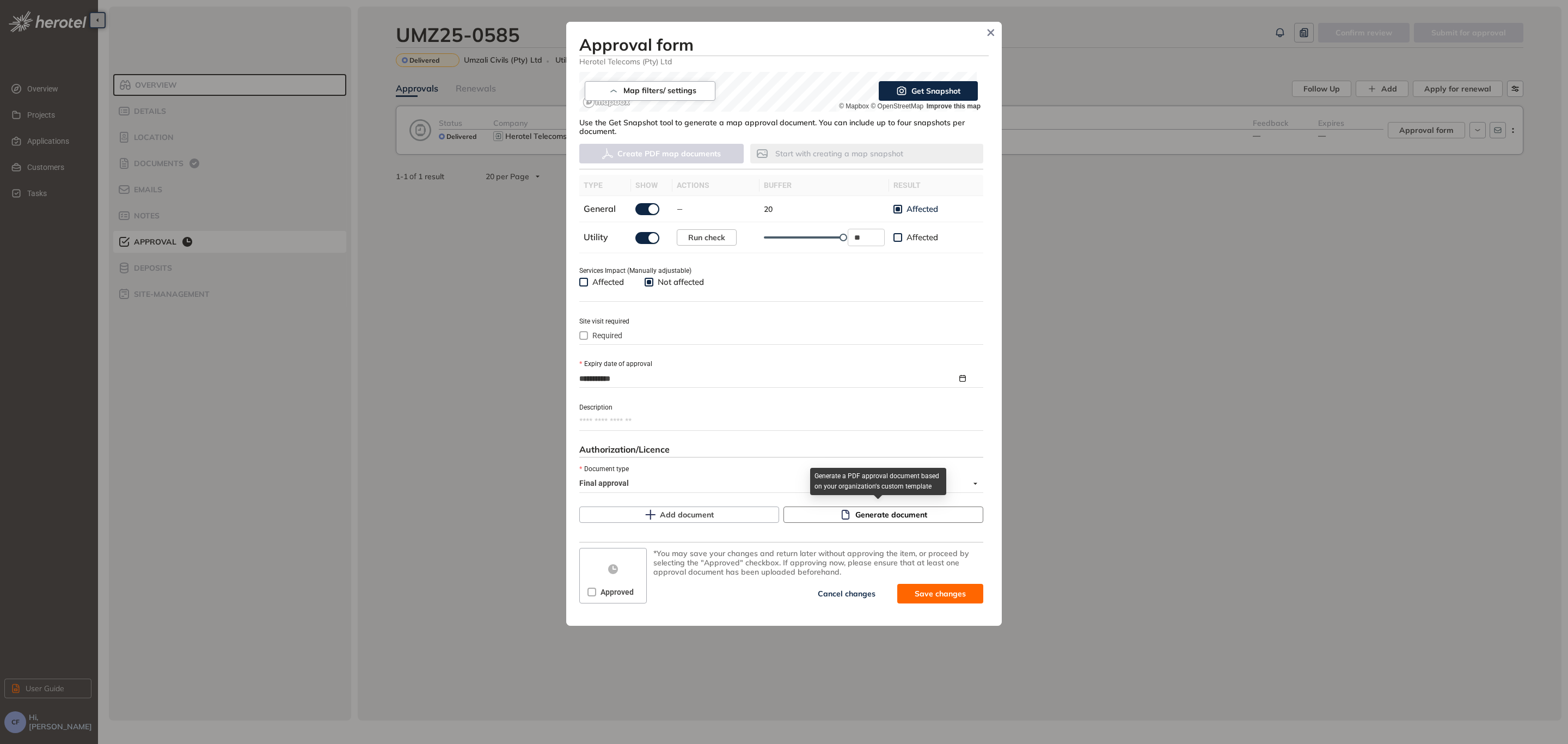
click at [846, 516] on icon "button" at bounding box center [845, 514] width 11 height 11
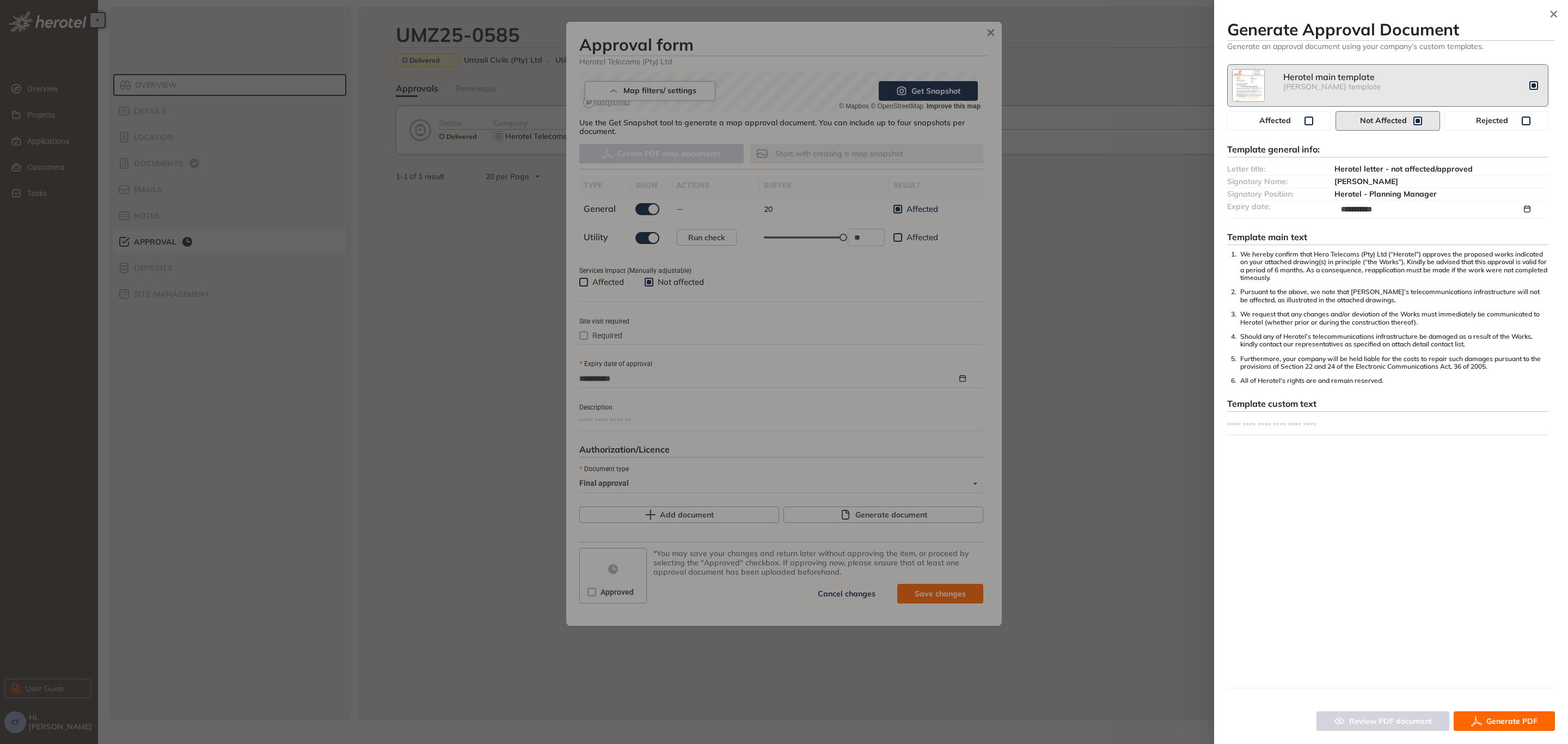
click at [1497, 714] on button "Generate PDF" at bounding box center [1504, 721] width 101 height 20
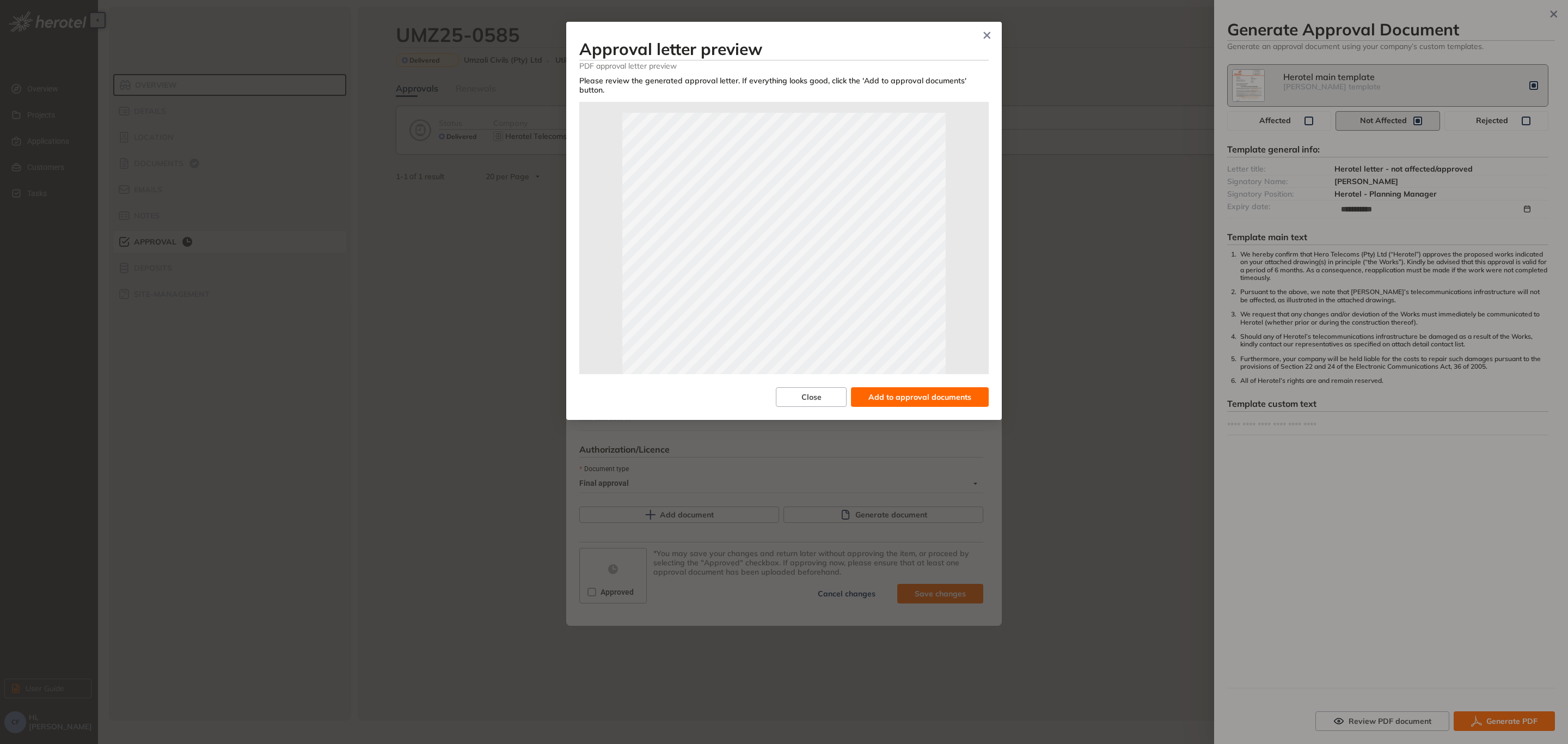
click at [912, 398] on div "Approval letter preview PDF approval letter preview Please review the generated…" at bounding box center [784, 221] width 436 height 398
click at [912, 391] on span "Add to approval documents" at bounding box center [920, 397] width 103 height 12
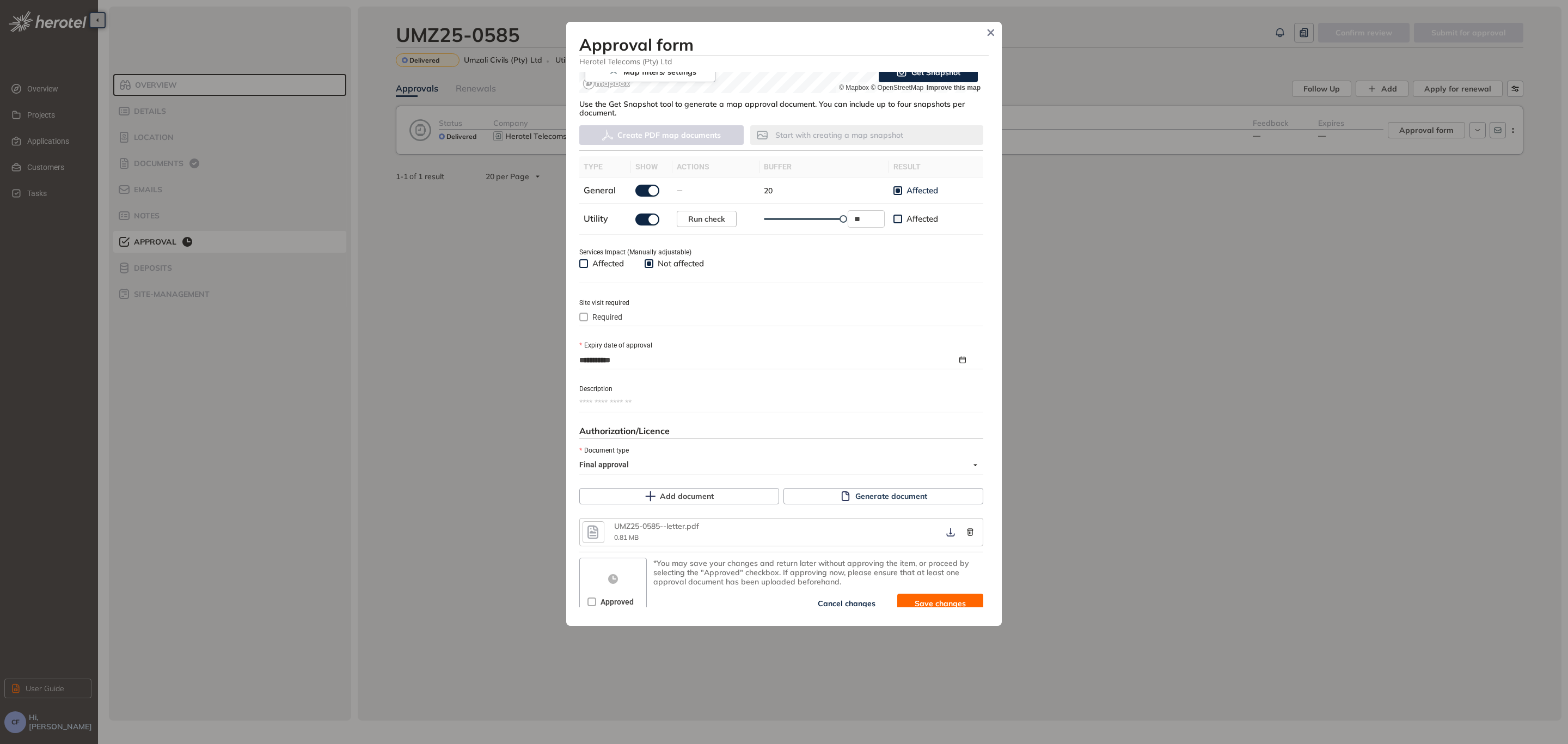
scroll to position [278, 0]
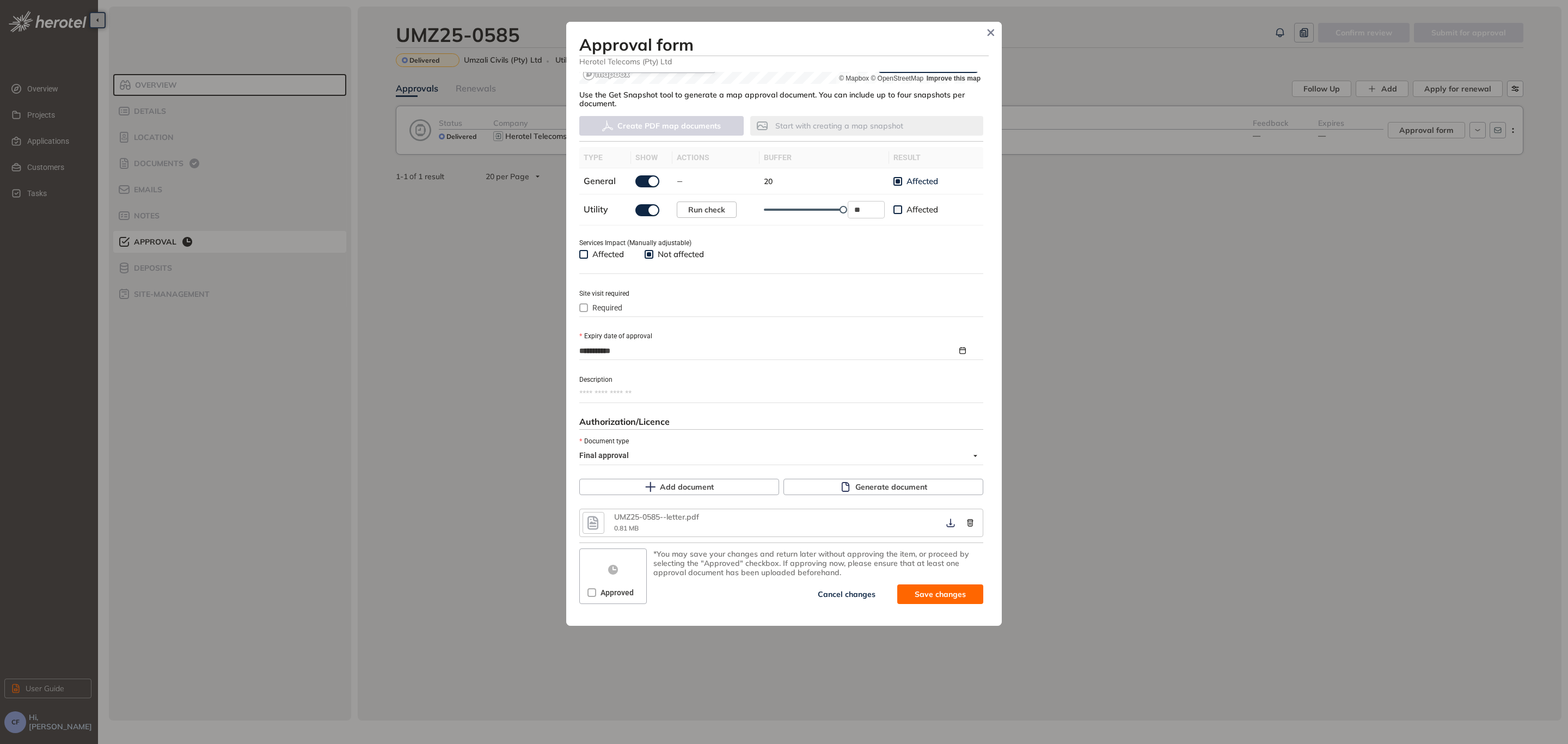
click at [603, 588] on span "Approved" at bounding box center [617, 592] width 42 height 12
click at [926, 593] on span "Save and approve" at bounding box center [932, 594] width 68 height 12
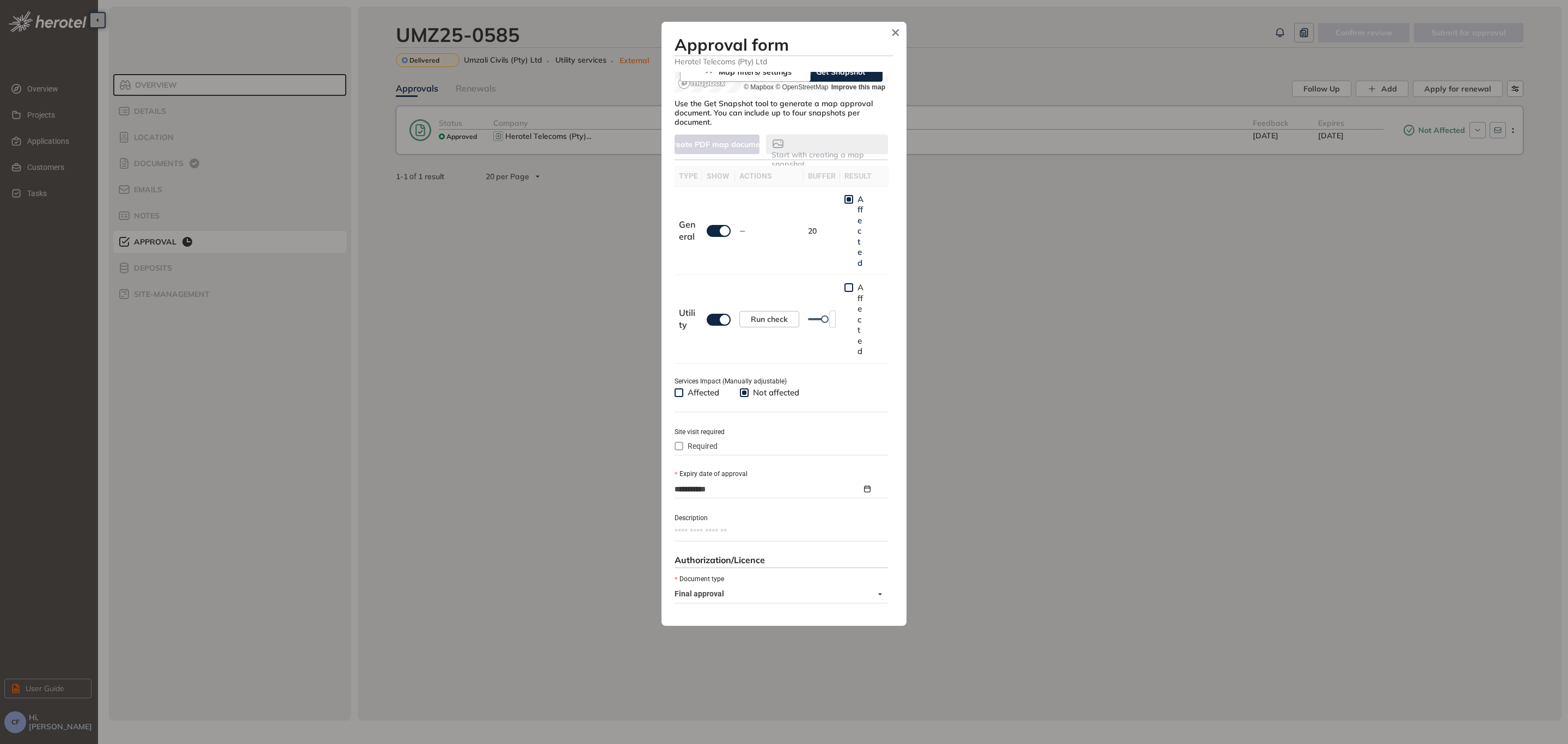
type textarea "**********"
